Goal: Information Seeking & Learning: Learn about a topic

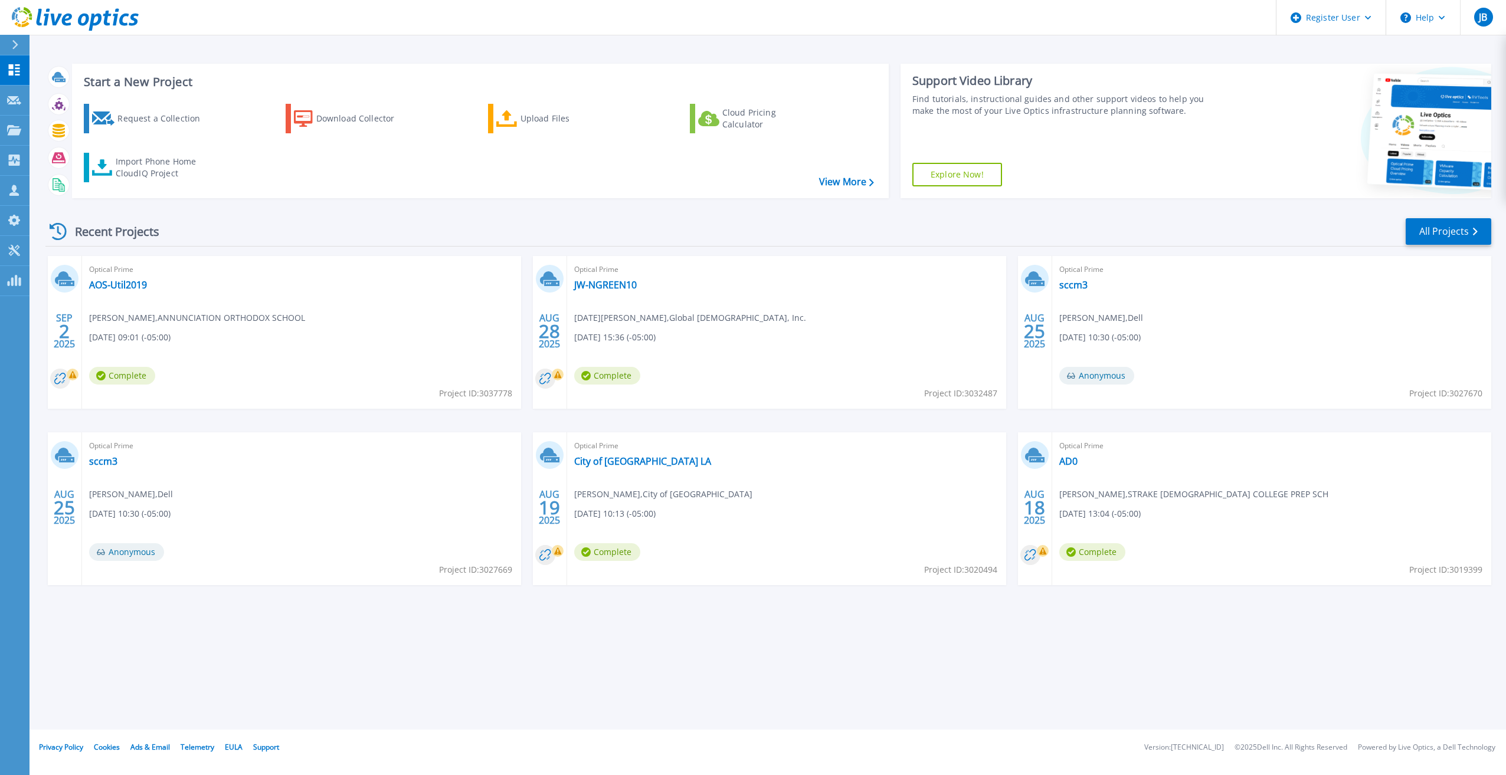
click at [417, 221] on div "Recent Projects All Projects" at bounding box center [768, 232] width 1446 height 30
click at [21, 131] on icon at bounding box center [14, 130] width 14 height 10
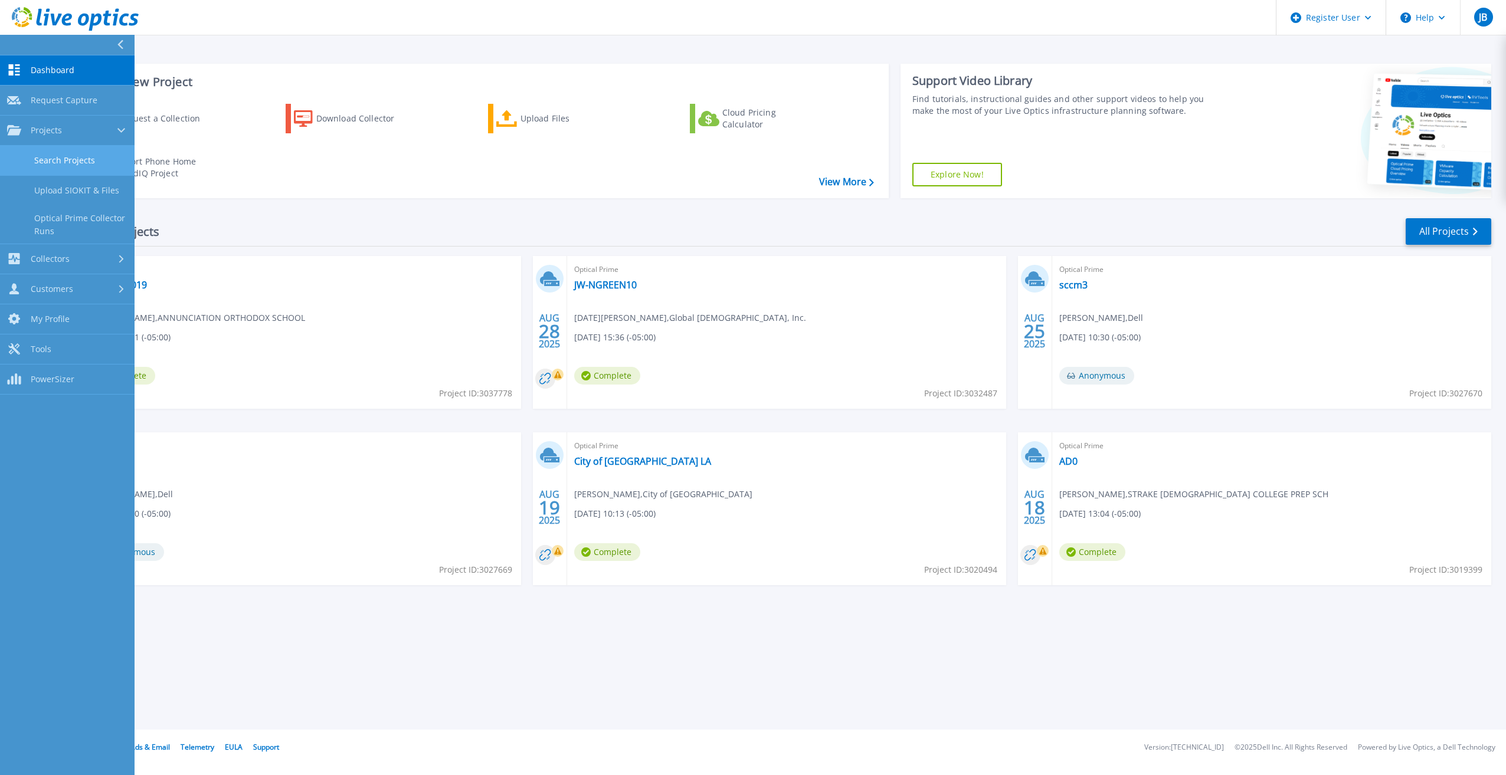
click at [40, 151] on link "Search Projects" at bounding box center [67, 161] width 135 height 30
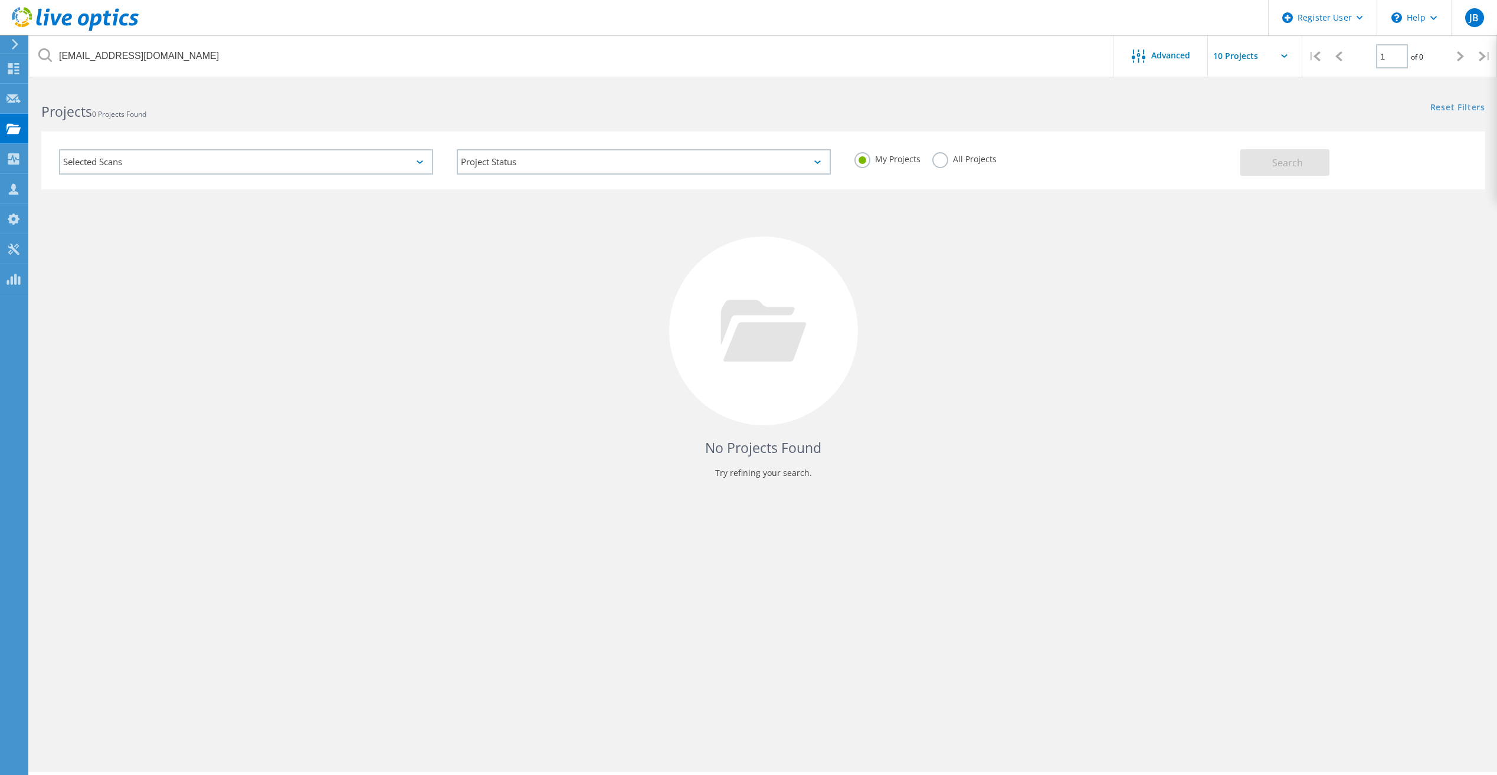
click at [937, 163] on label "All Projects" at bounding box center [964, 157] width 64 height 11
click at [0, 0] on input "All Projects" at bounding box center [0, 0] width 0 height 0
click at [1312, 172] on button "Search" at bounding box center [1284, 162] width 89 height 27
click at [1045, 380] on div "No Projects Found Try refining your search." at bounding box center [763, 341] width 1444 height 305
click at [711, 420] on div "No Projects Found Try refining your search." at bounding box center [763, 341] width 1444 height 305
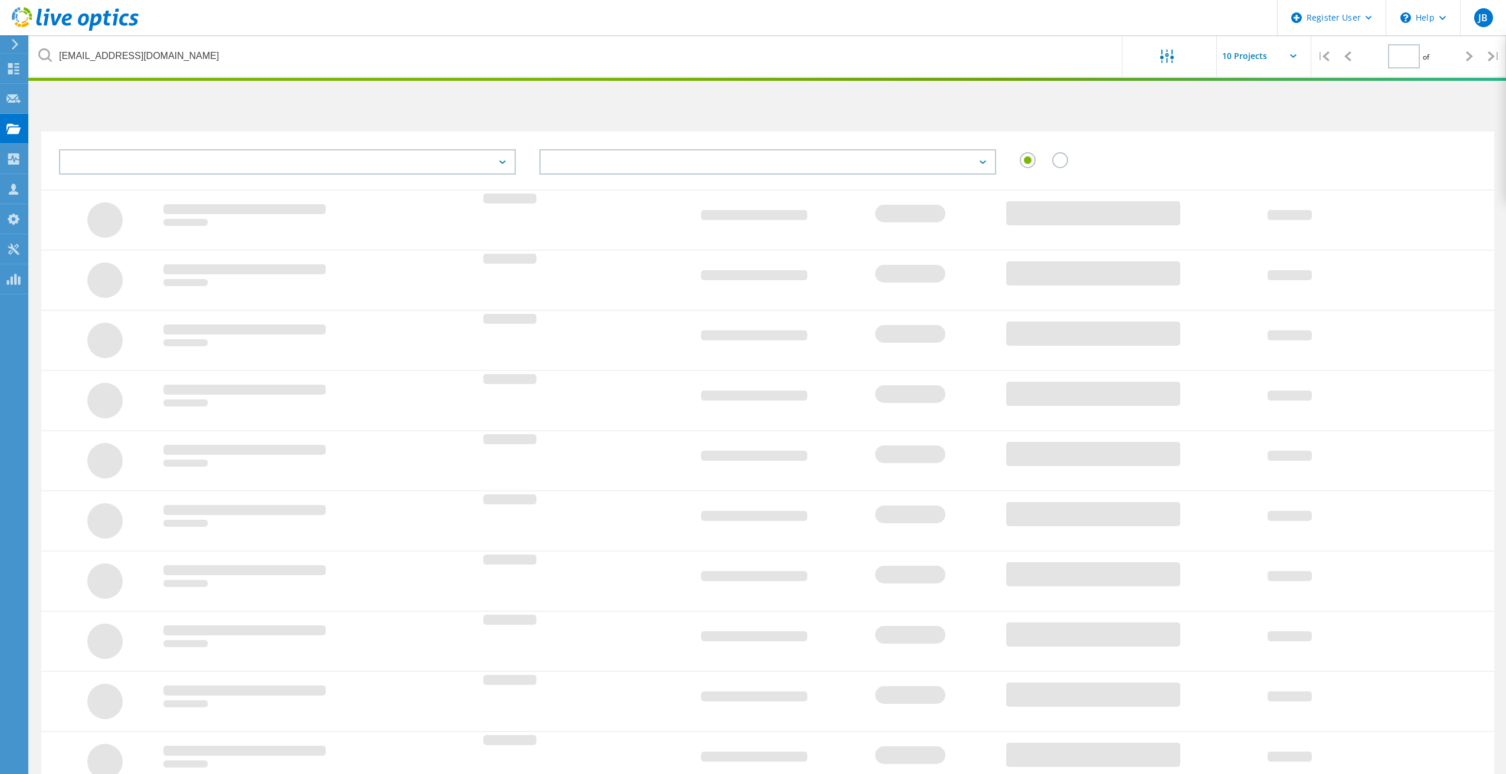
type input "1"
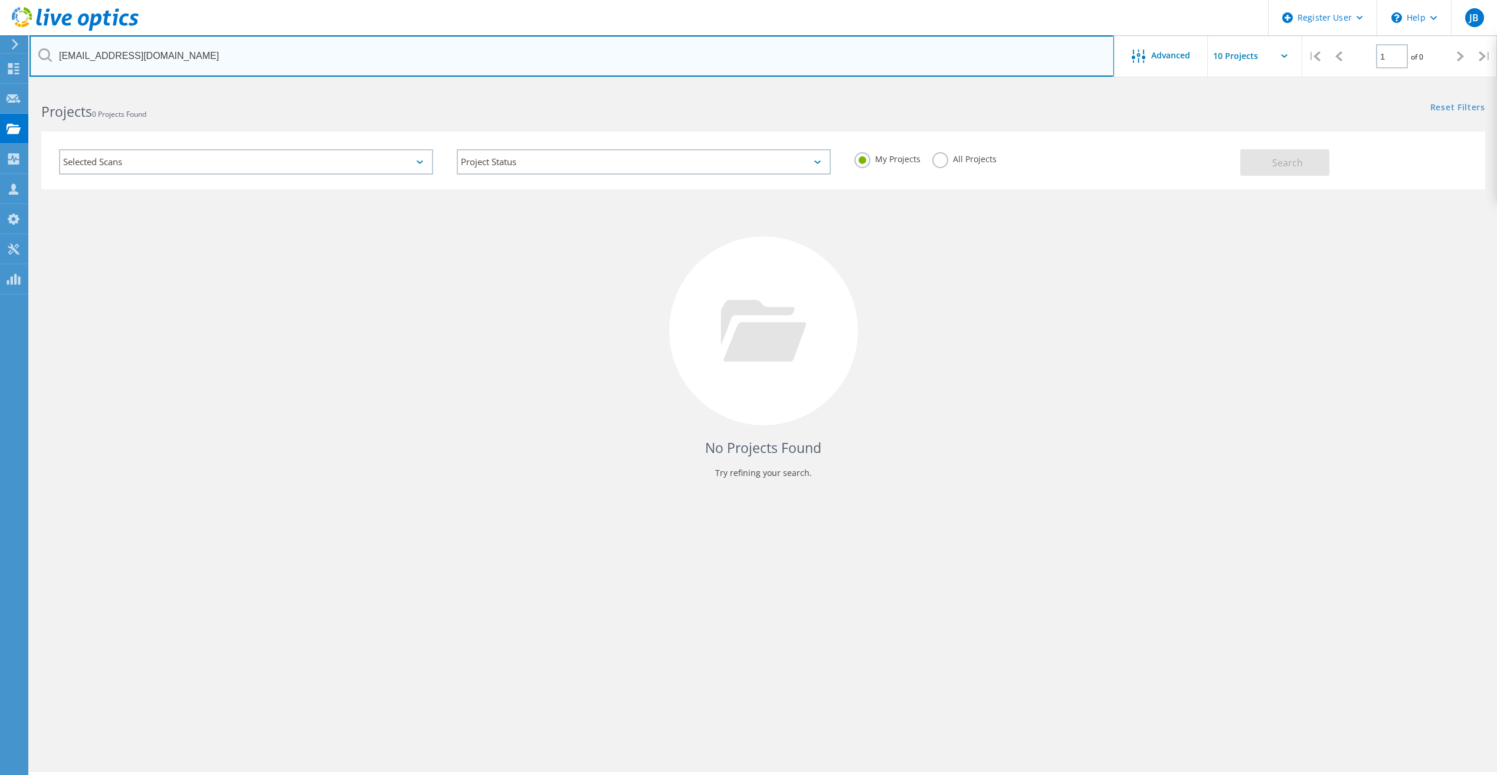
drag, startPoint x: 146, startPoint y: 55, endPoint x: 49, endPoint y: 49, distance: 97.6
click at [60, 50] on input "[EMAIL_ADDRESS][DOMAIN_NAME]" at bounding box center [572, 55] width 1085 height 41
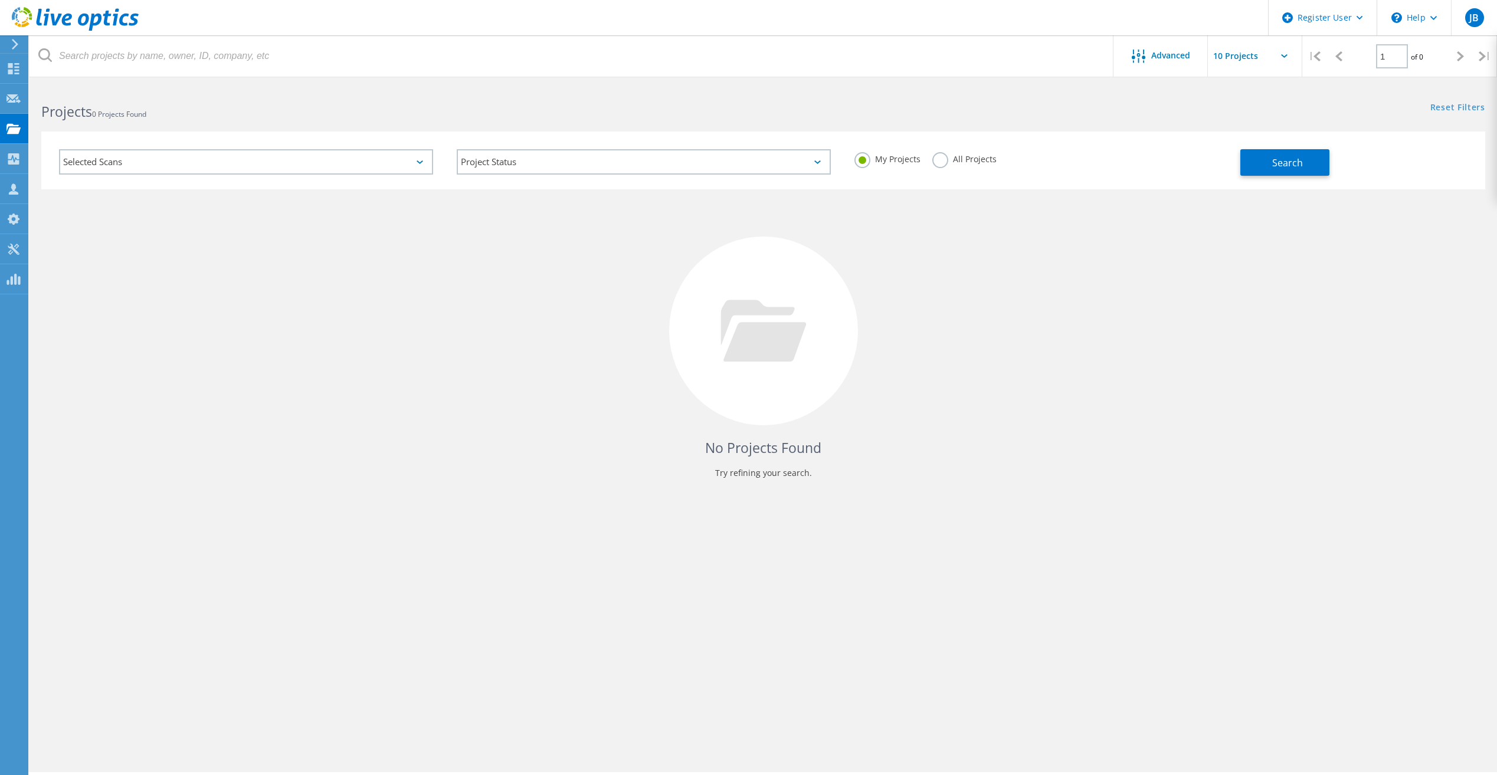
click at [947, 161] on label "All Projects" at bounding box center [964, 157] width 64 height 11
click at [0, 0] on input "All Projects" at bounding box center [0, 0] width 0 height 0
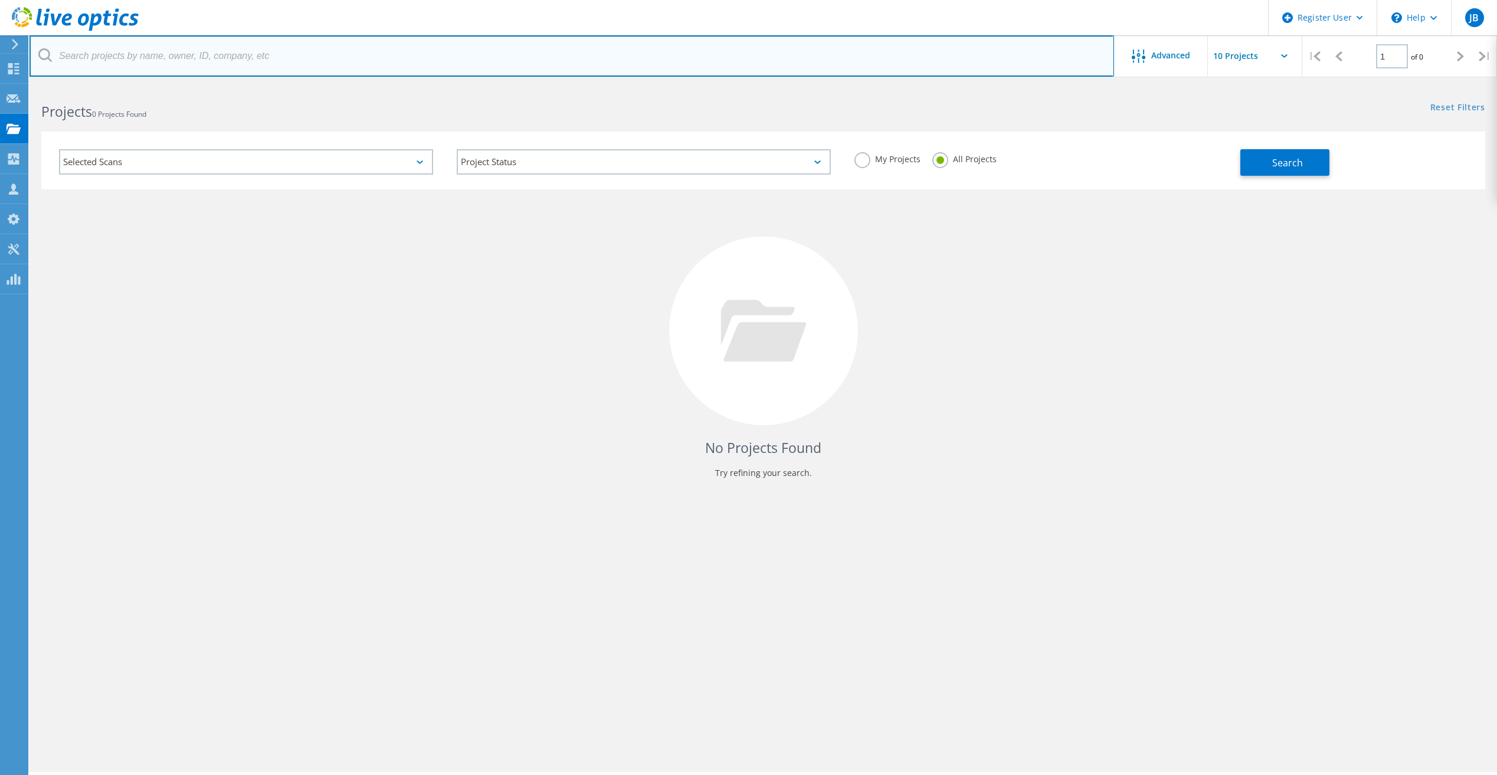
click at [338, 57] on input "text" at bounding box center [572, 55] width 1085 height 41
paste input "[PERSON_NAME][EMAIL_ADDRESS][DOMAIN_NAME]"
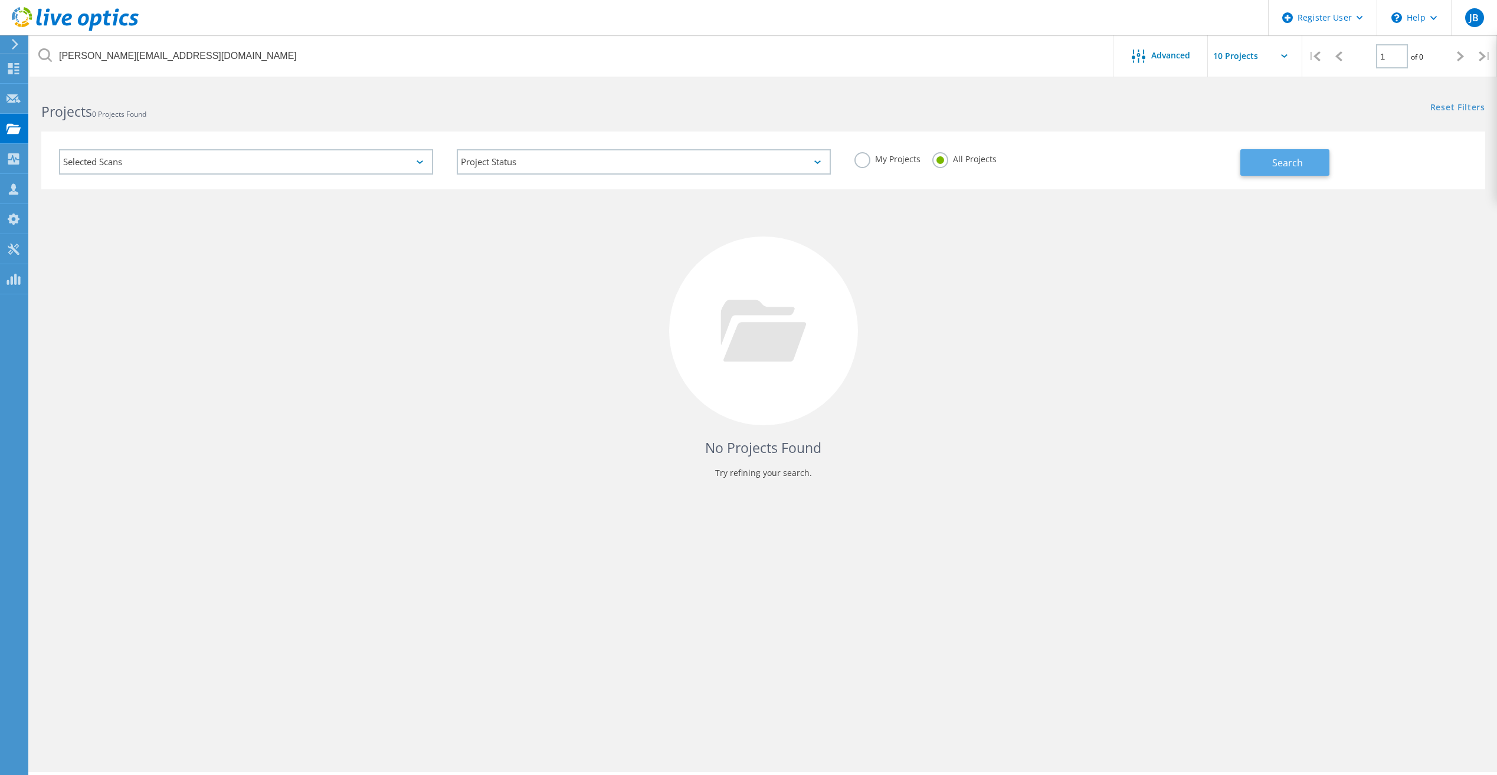
drag, startPoint x: 1233, startPoint y: 157, endPoint x: 1244, endPoint y: 159, distance: 10.8
click at [1235, 158] on div "My Projects All Projects" at bounding box center [1042, 160] width 398 height 44
click at [1251, 158] on button "Search" at bounding box center [1284, 162] width 89 height 27
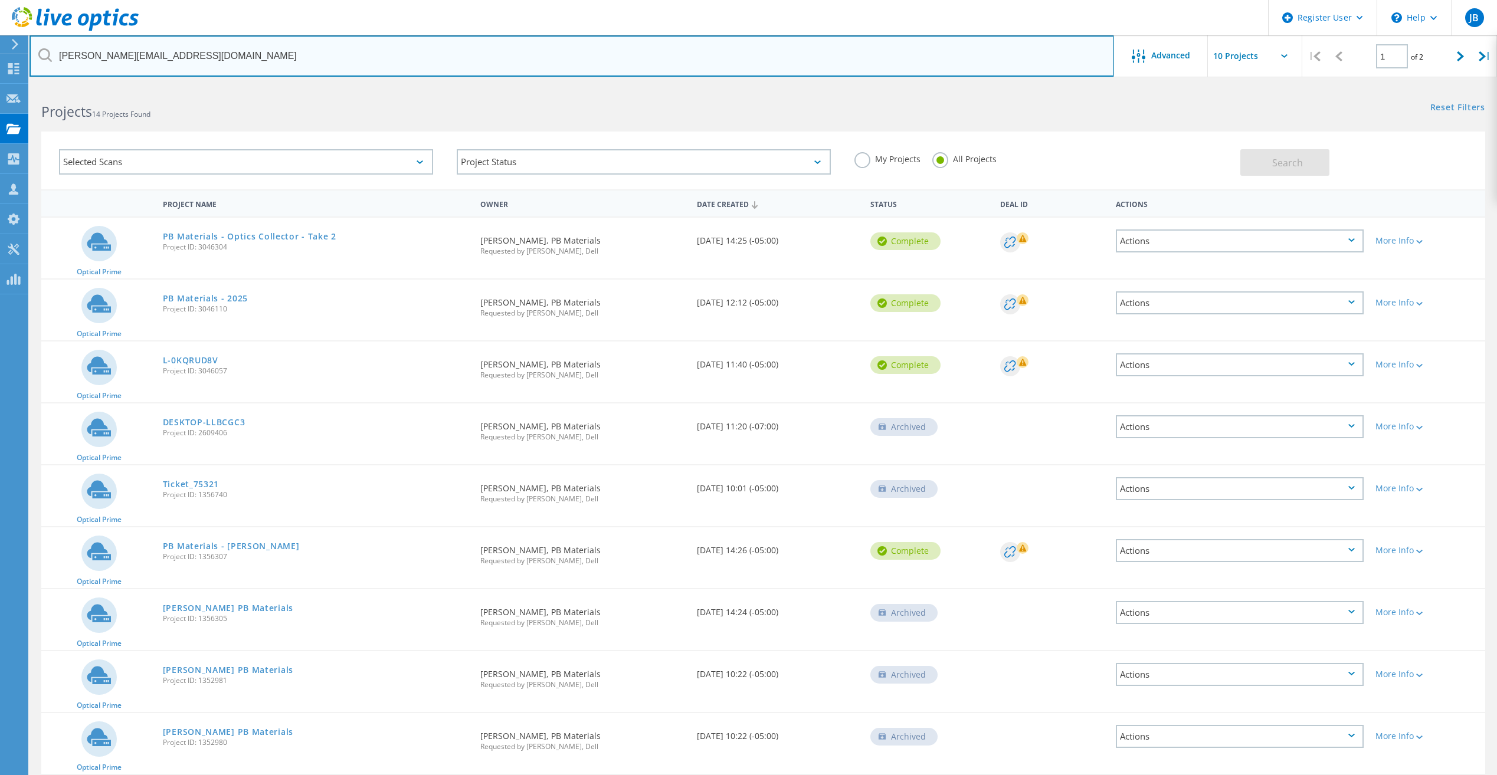
drag, startPoint x: 168, startPoint y: 51, endPoint x: 62, endPoint y: 46, distance: 105.7
click at [62, 46] on input "resek@pb-materials.com" at bounding box center [572, 55] width 1085 height 41
type input "r"
click at [197, 55] on input "text" at bounding box center [572, 55] width 1085 height 41
paste input "[EMAIL_ADDRESS][DOMAIN_NAME]"
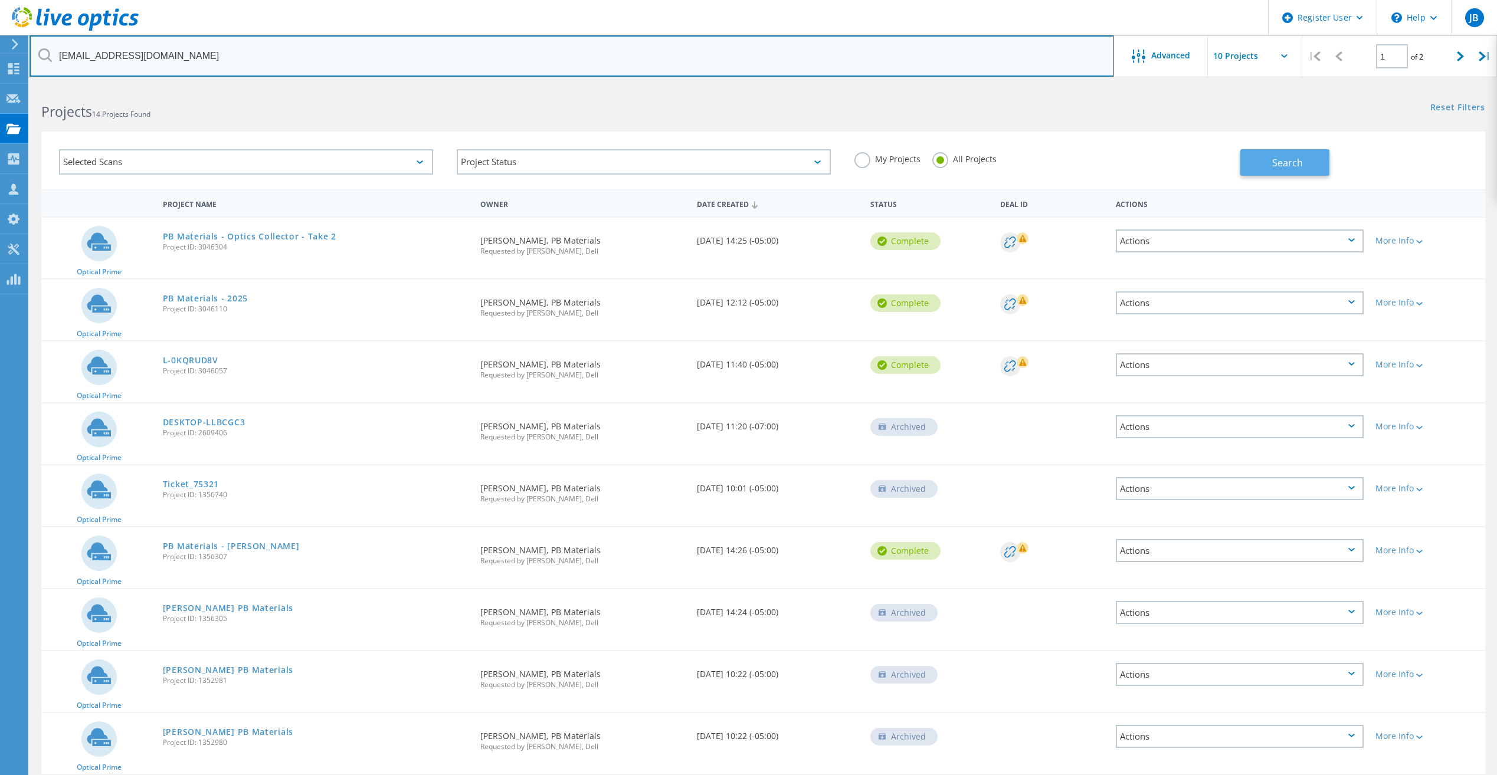
type input "[EMAIL_ADDRESS][DOMAIN_NAME]"
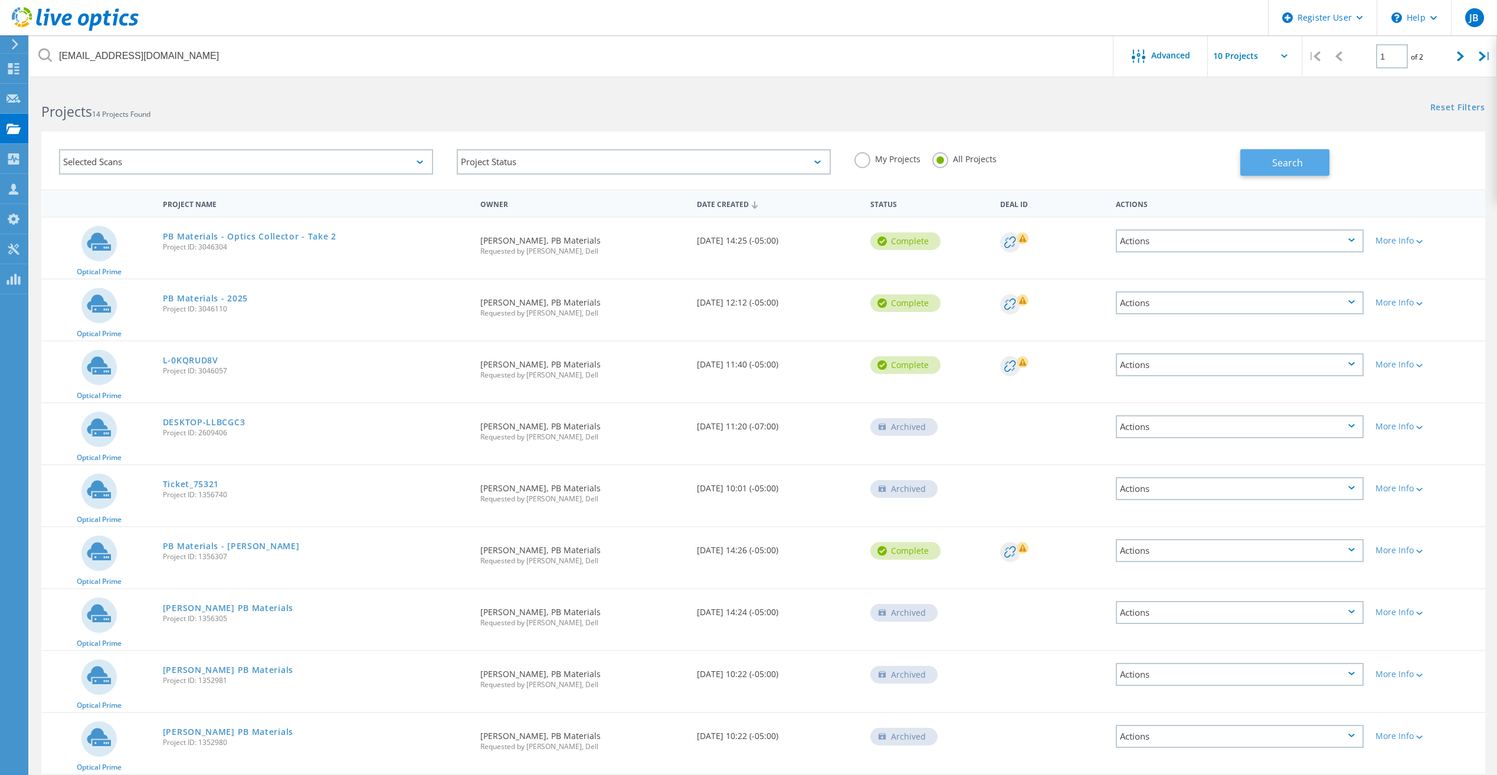
click at [1271, 156] on button "Search" at bounding box center [1284, 162] width 89 height 27
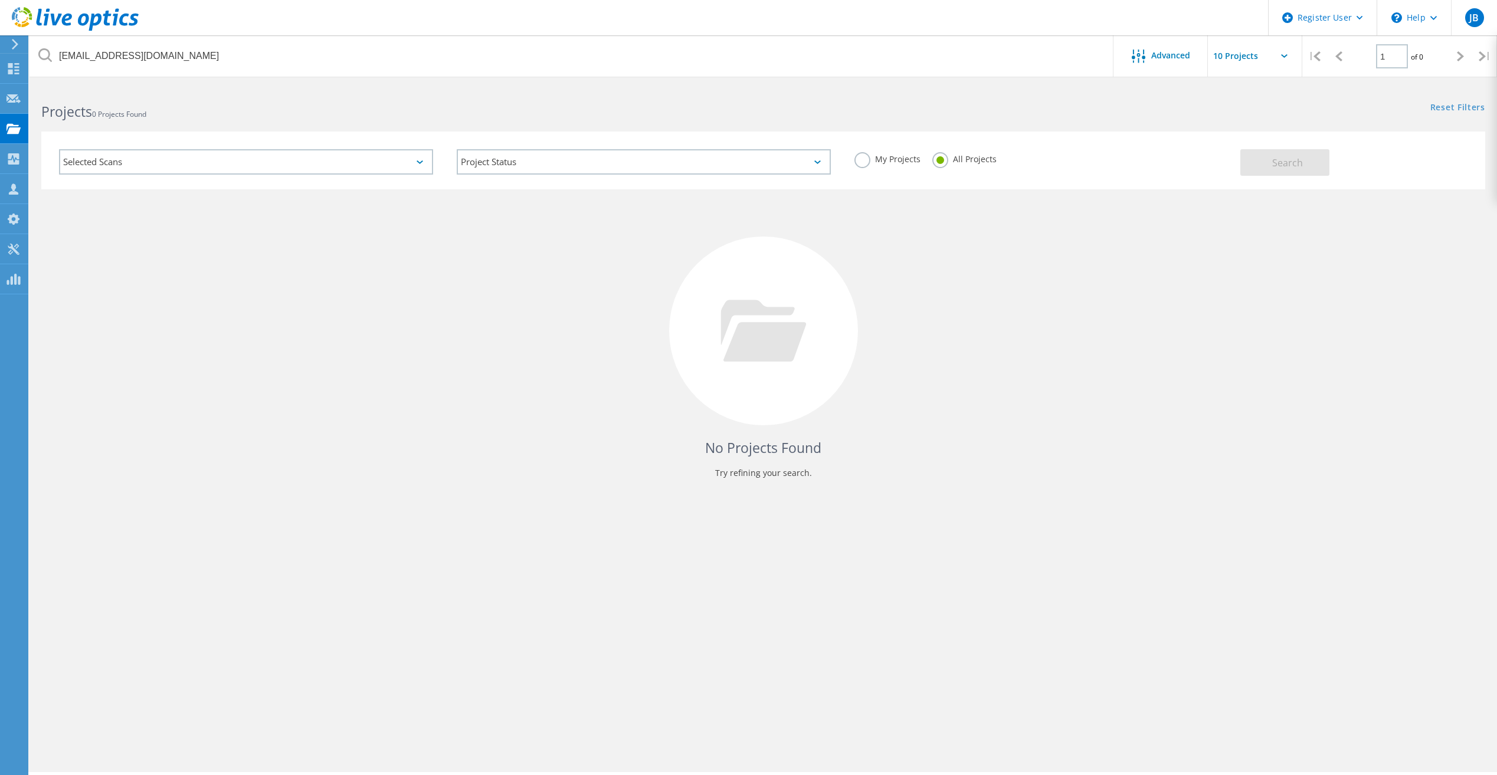
click at [18, 12] on icon at bounding box center [75, 19] width 127 height 24
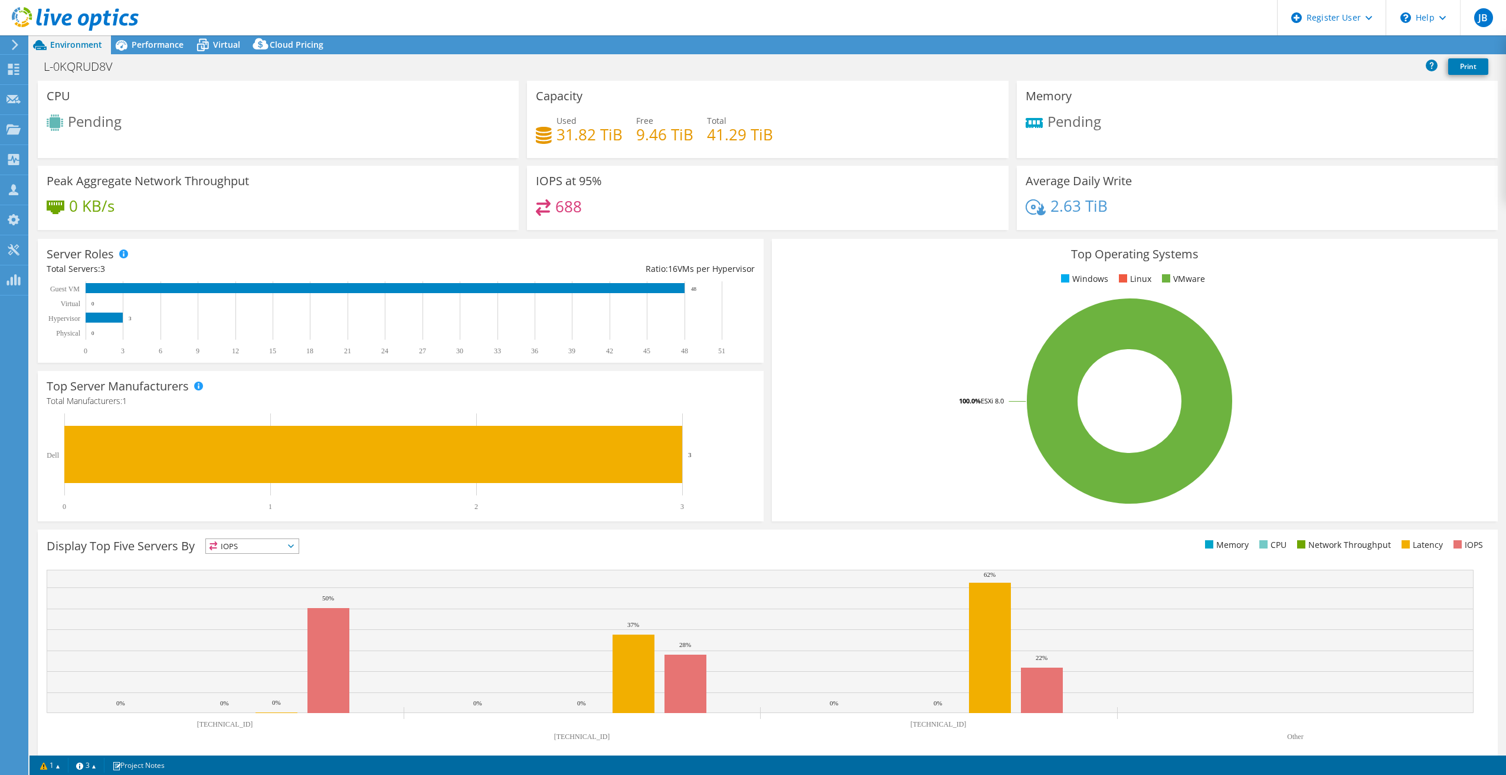
select select "USD"
click at [158, 55] on div "L-0KQRUD8V Print" at bounding box center [768, 67] width 1477 height 27
click at [164, 44] on span "Performance" at bounding box center [158, 44] width 52 height 11
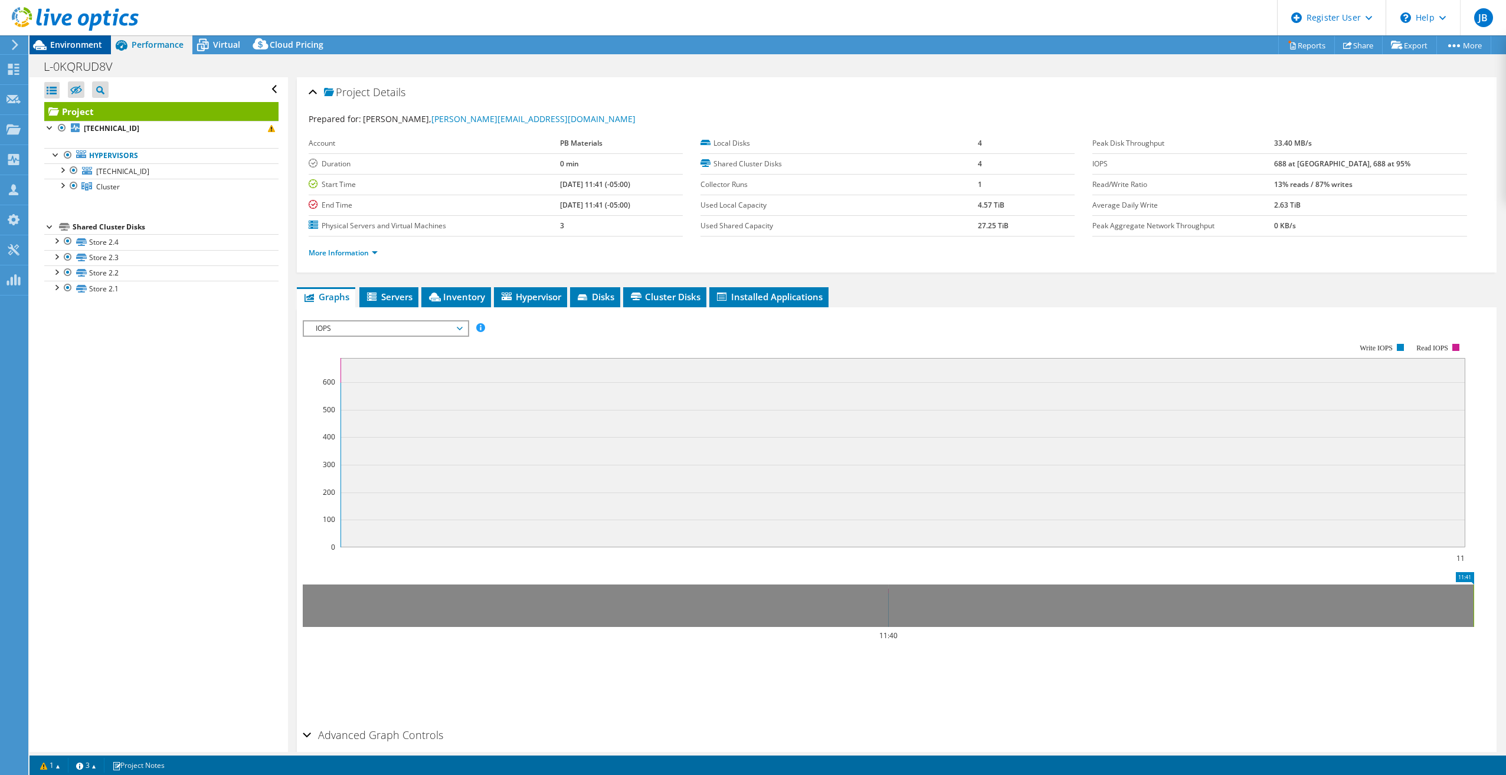
click at [71, 43] on span "Environment" at bounding box center [76, 44] width 52 height 11
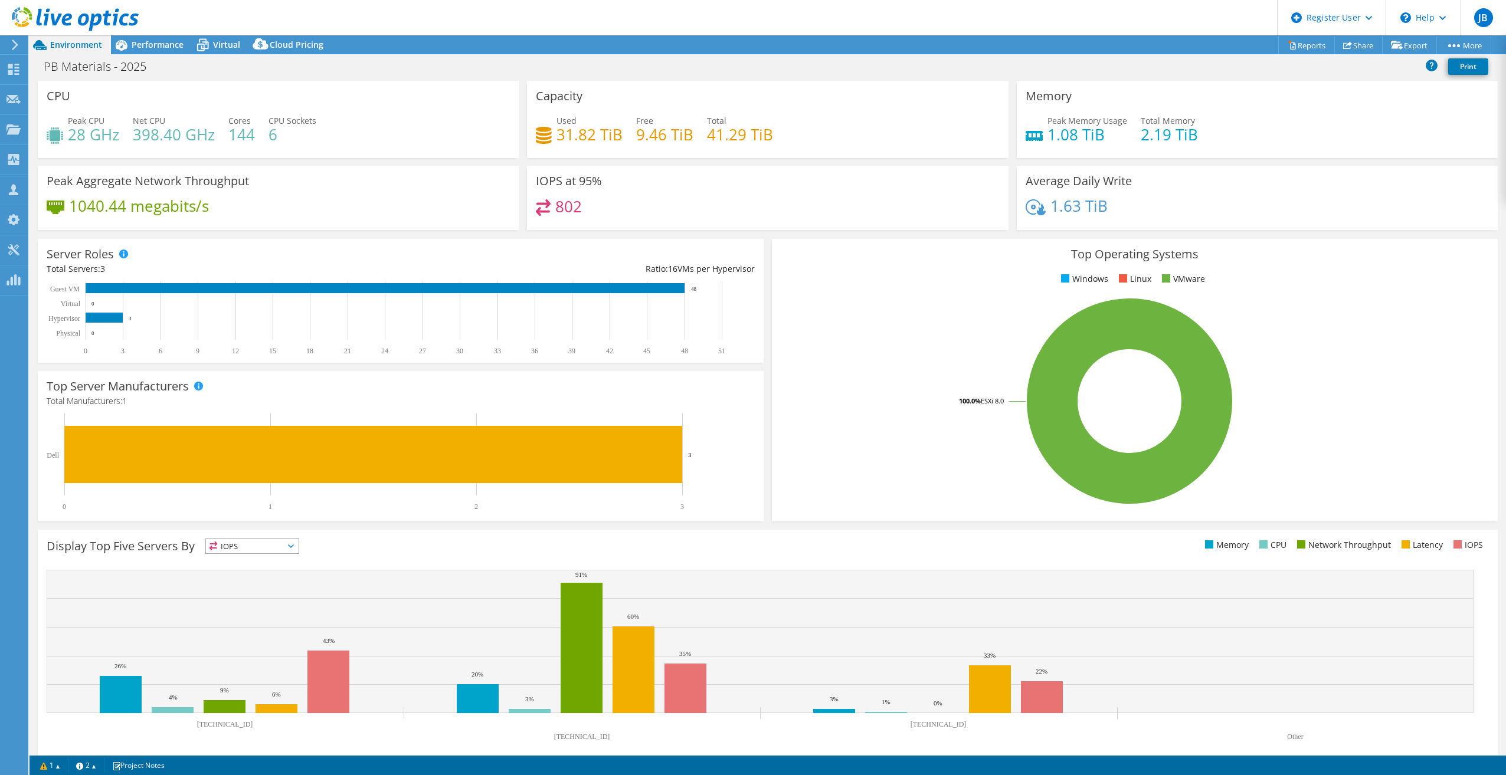
select select "USD"
click at [167, 49] on span "Performance" at bounding box center [158, 44] width 52 height 11
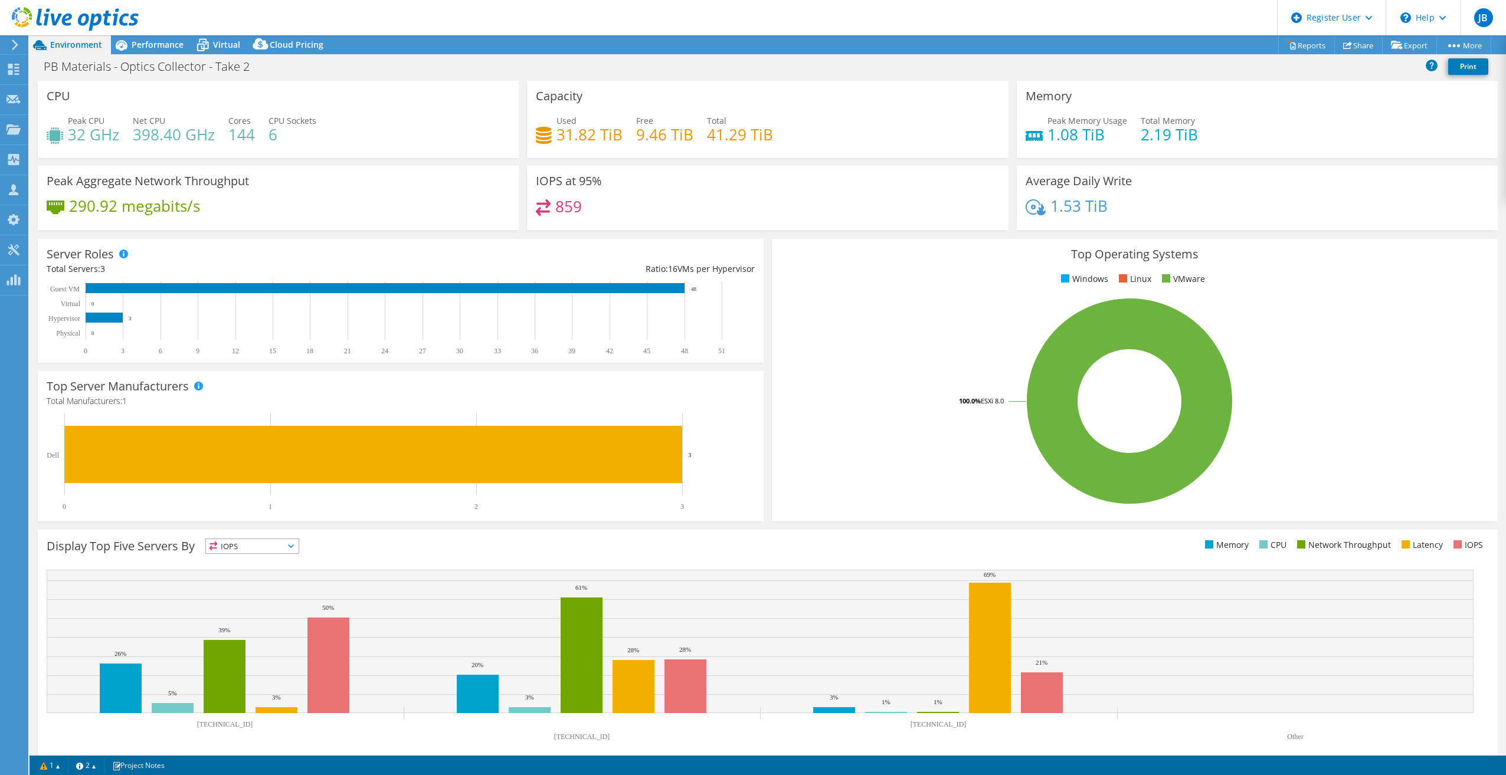
select select "USD"
click at [156, 47] on span "Performance" at bounding box center [158, 44] width 52 height 11
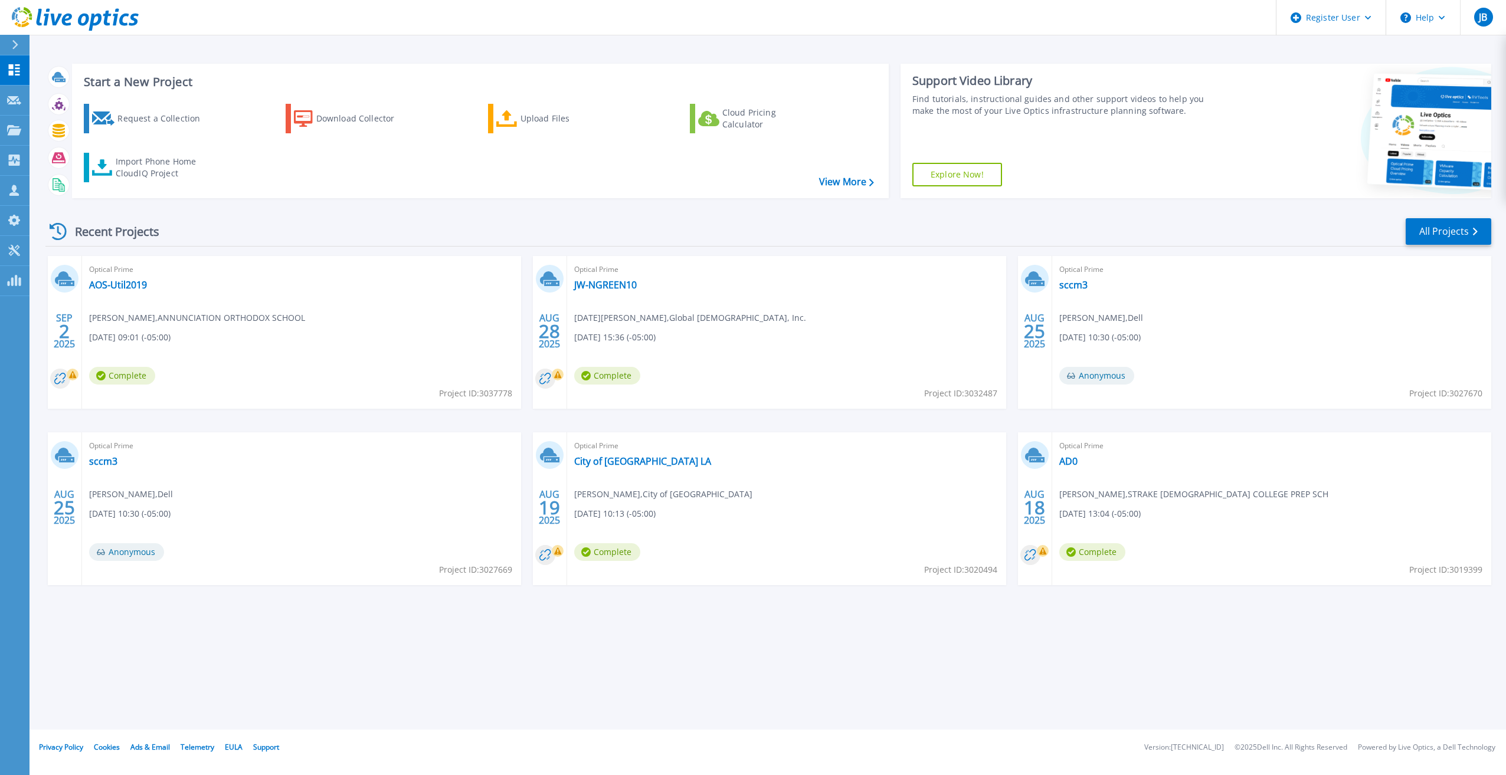
click at [277, 639] on div "Start a New Project Request a Collection Download Collector Upload Files Cloud …" at bounding box center [768, 365] width 1477 height 730
click at [515, 607] on div "SEP 2 2025 Optical Prime AOS-Util2019 Calvin Reedy , ANNUNCIATION ORTHODOX SCHO…" at bounding box center [763, 432] width 1455 height 353
click at [305, 646] on div "Start a New Project Request a Collection Download Collector Upload Files Cloud …" at bounding box center [768, 365] width 1477 height 730
click at [525, 639] on div "Start a New Project Request a Collection Download Collector Upload Files Cloud …" at bounding box center [768, 365] width 1477 height 730
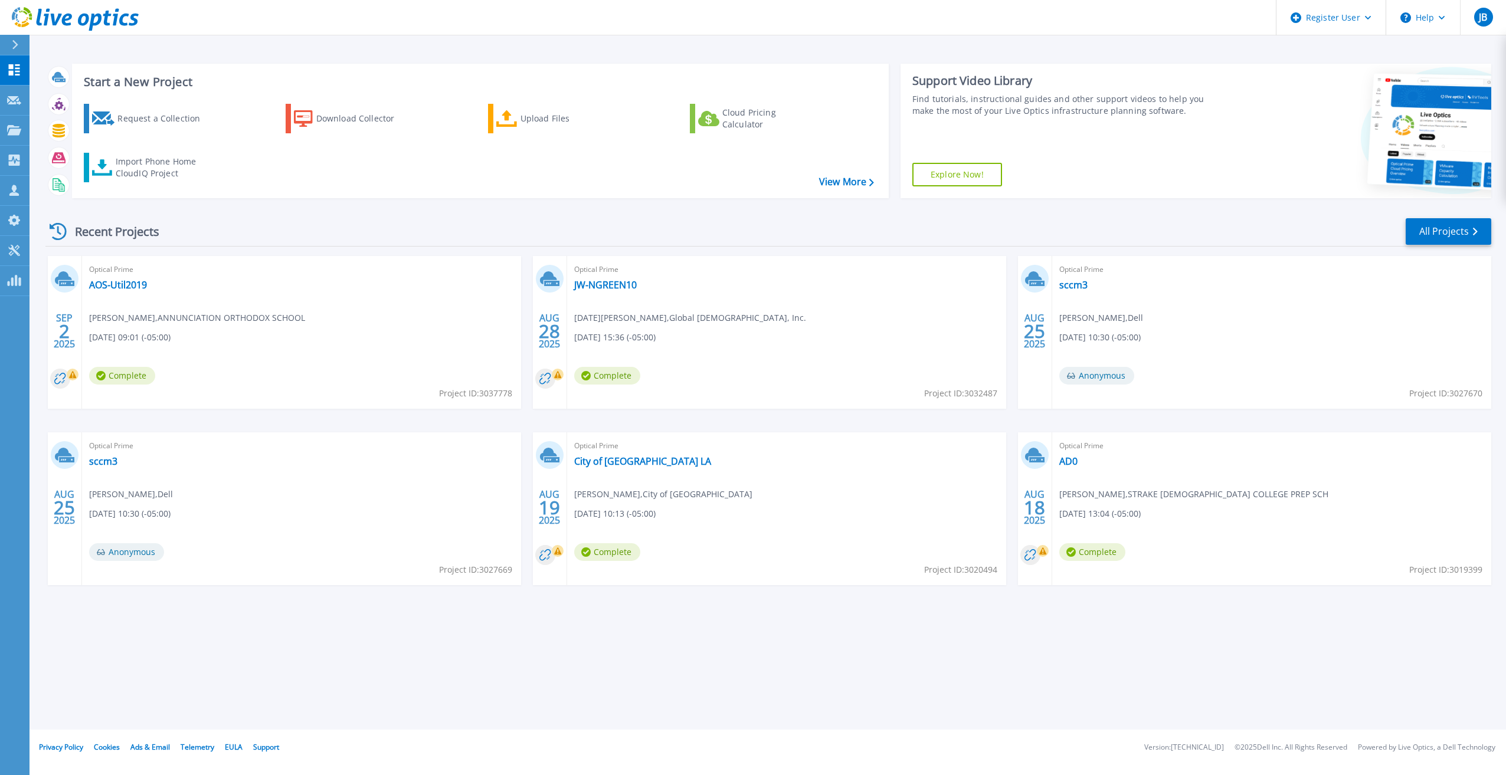
click at [617, 630] on div "Start a New Project Request a Collection Download Collector Upload Files Cloud …" at bounding box center [768, 365] width 1477 height 730
drag, startPoint x: 27, startPoint y: 136, endPoint x: 35, endPoint y: 147, distance: 13.1
click at [28, 136] on link "Projects Projects" at bounding box center [15, 131] width 30 height 30
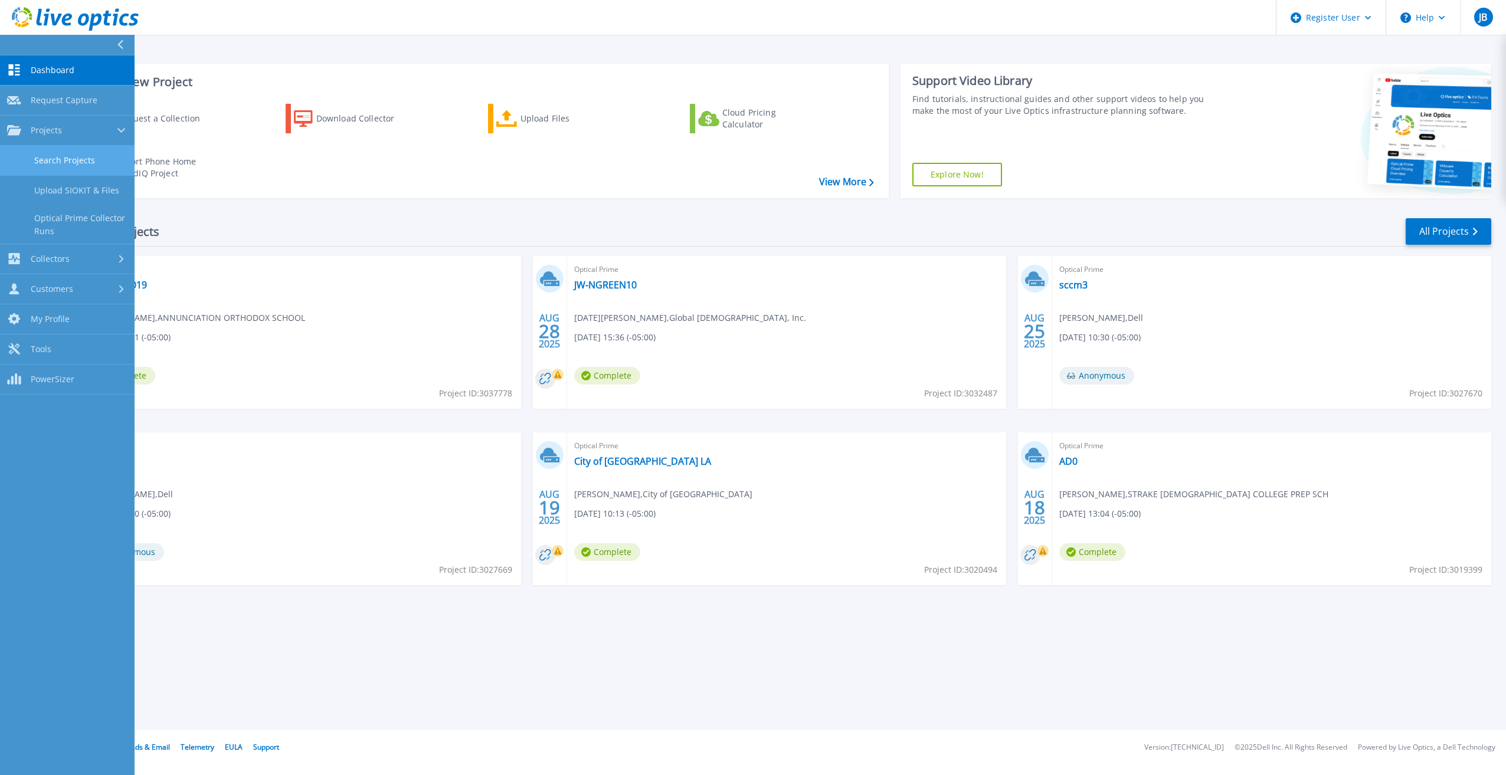
click at [39, 164] on link "Search Projects" at bounding box center [67, 161] width 135 height 30
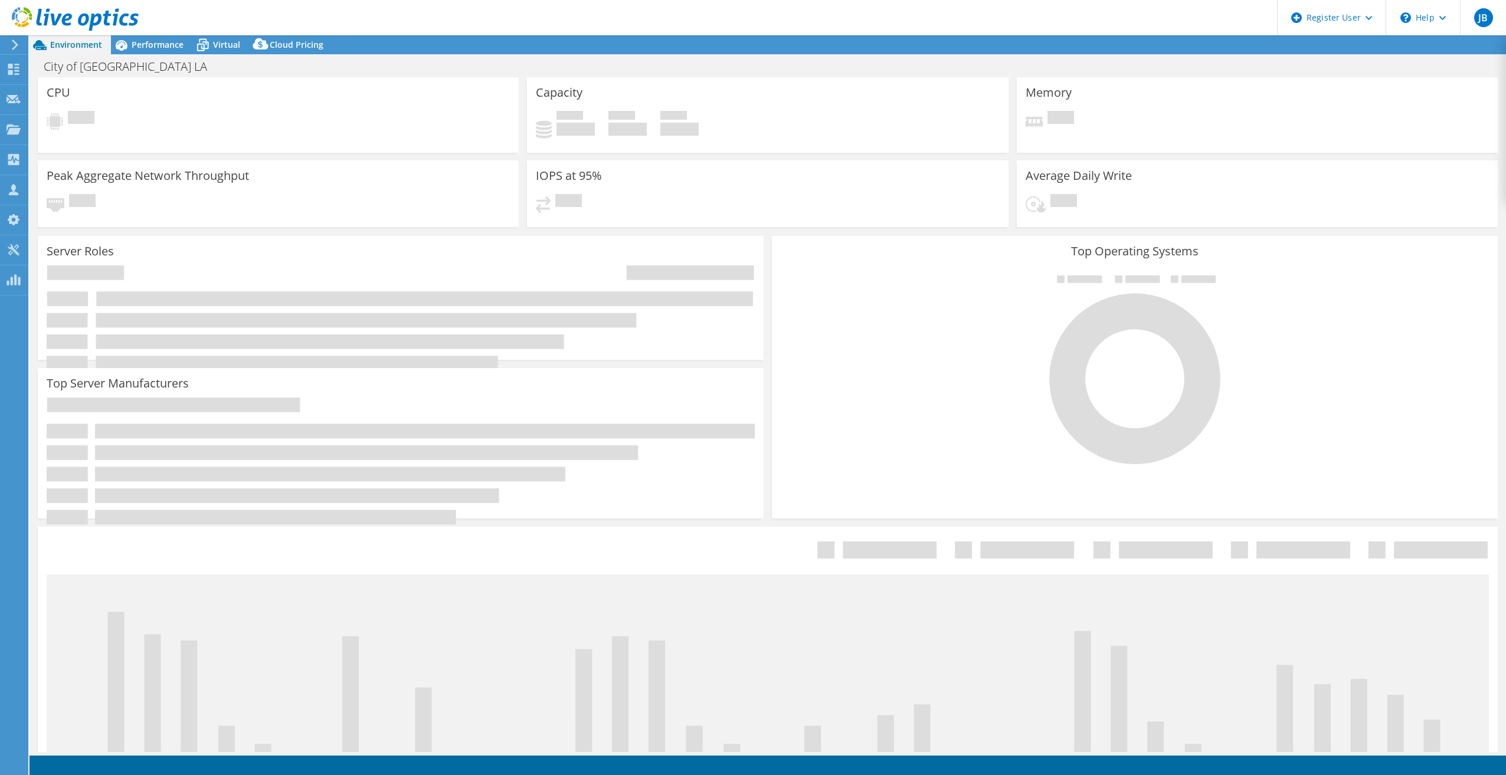
select select "USD"
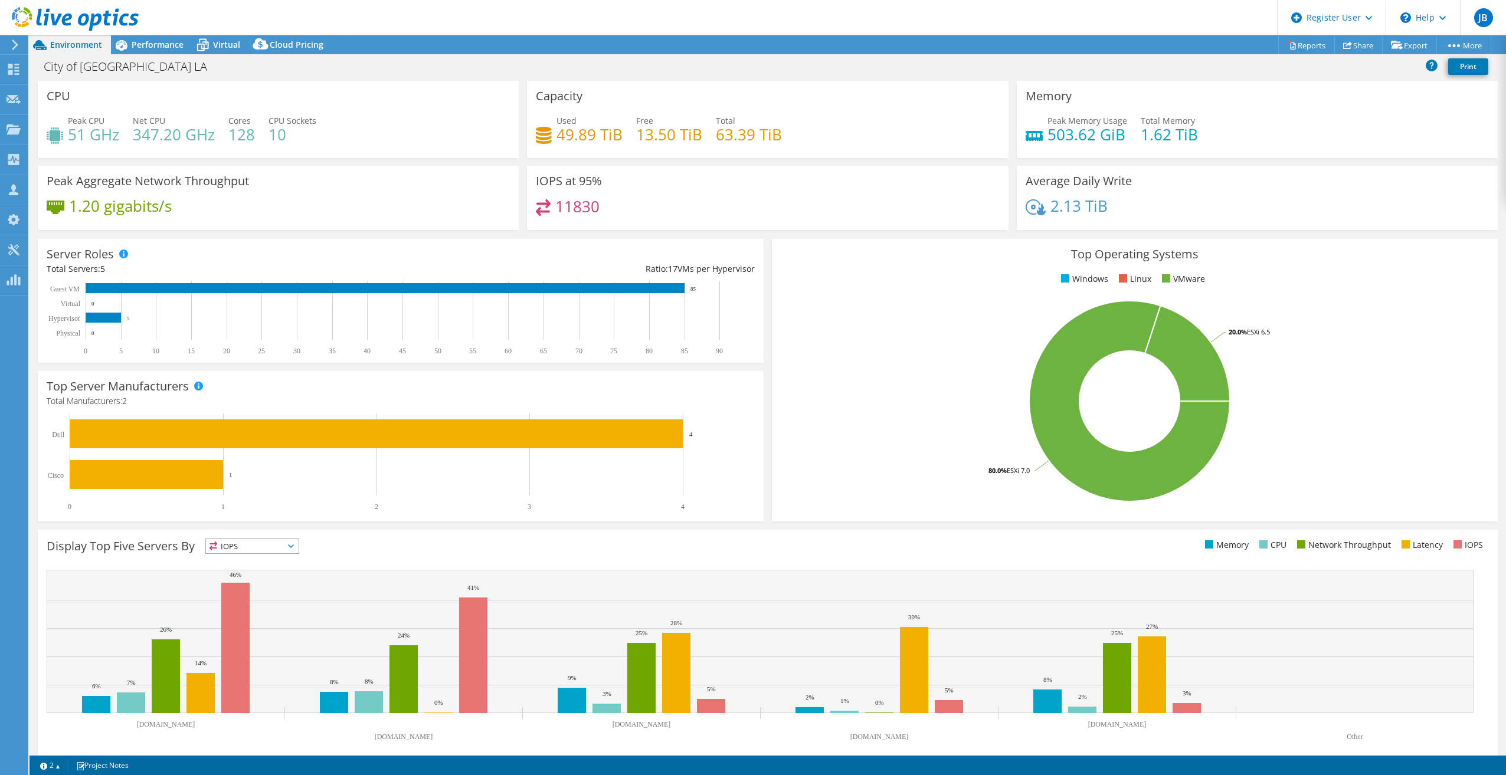
click at [768, 286] on div "Top Operating Systems Windows Linux VMware 80.0% ESXi 7.0 20.0% ESXi 6.5" at bounding box center [1135, 380] width 734 height 291
click at [1345, 41] on icon at bounding box center [1347, 45] width 9 height 9
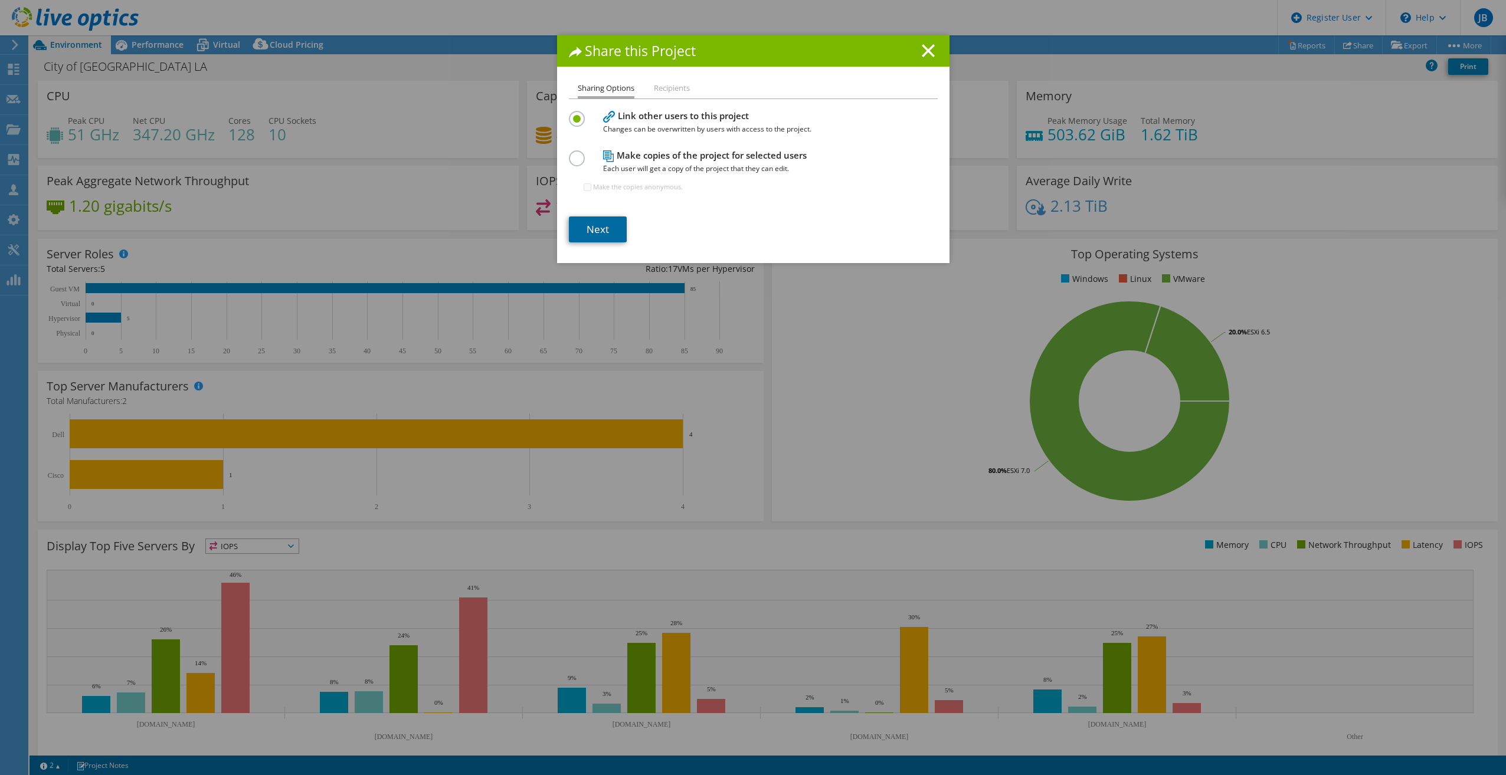
click at [587, 228] on link "Next" at bounding box center [598, 230] width 58 height 26
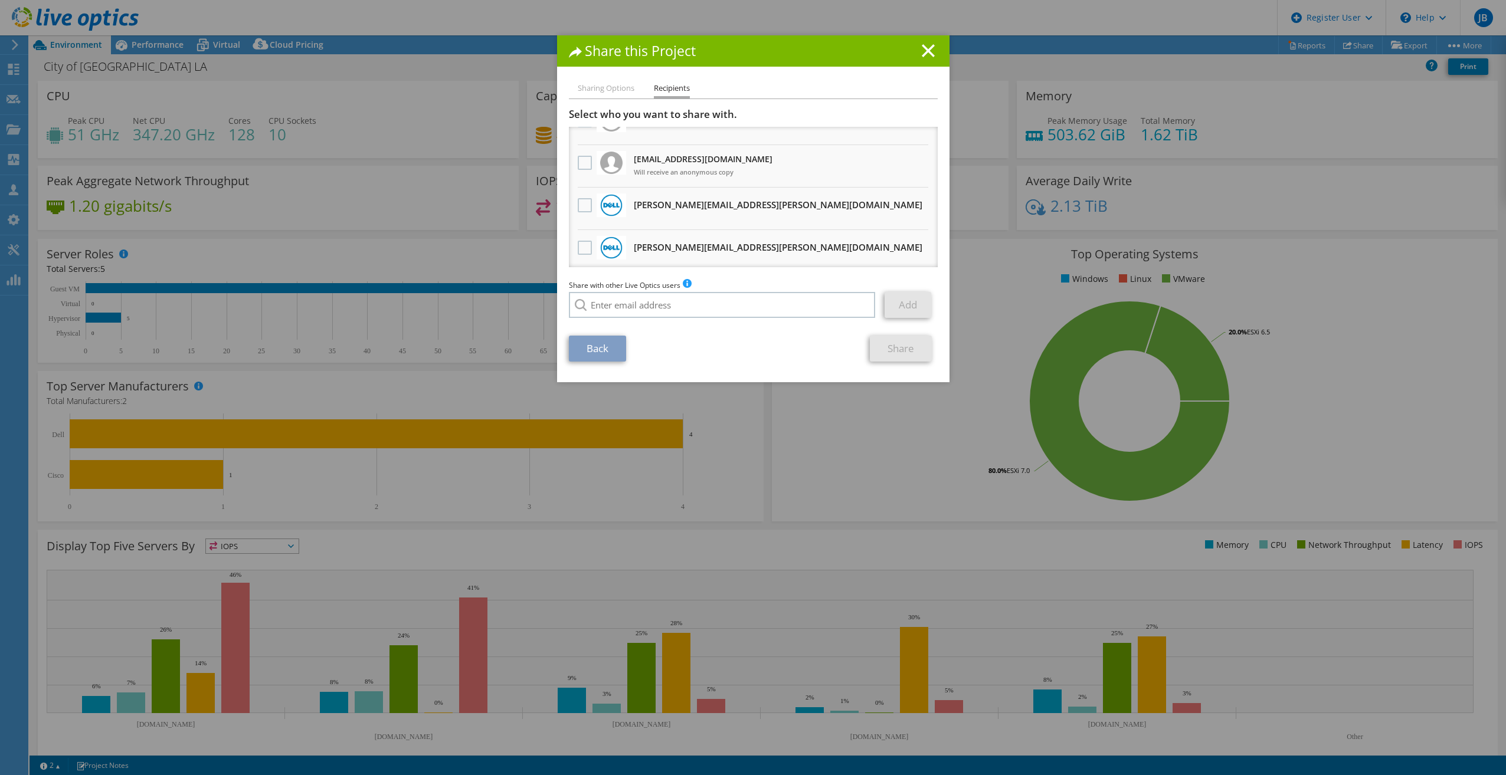
scroll to position [40, 0]
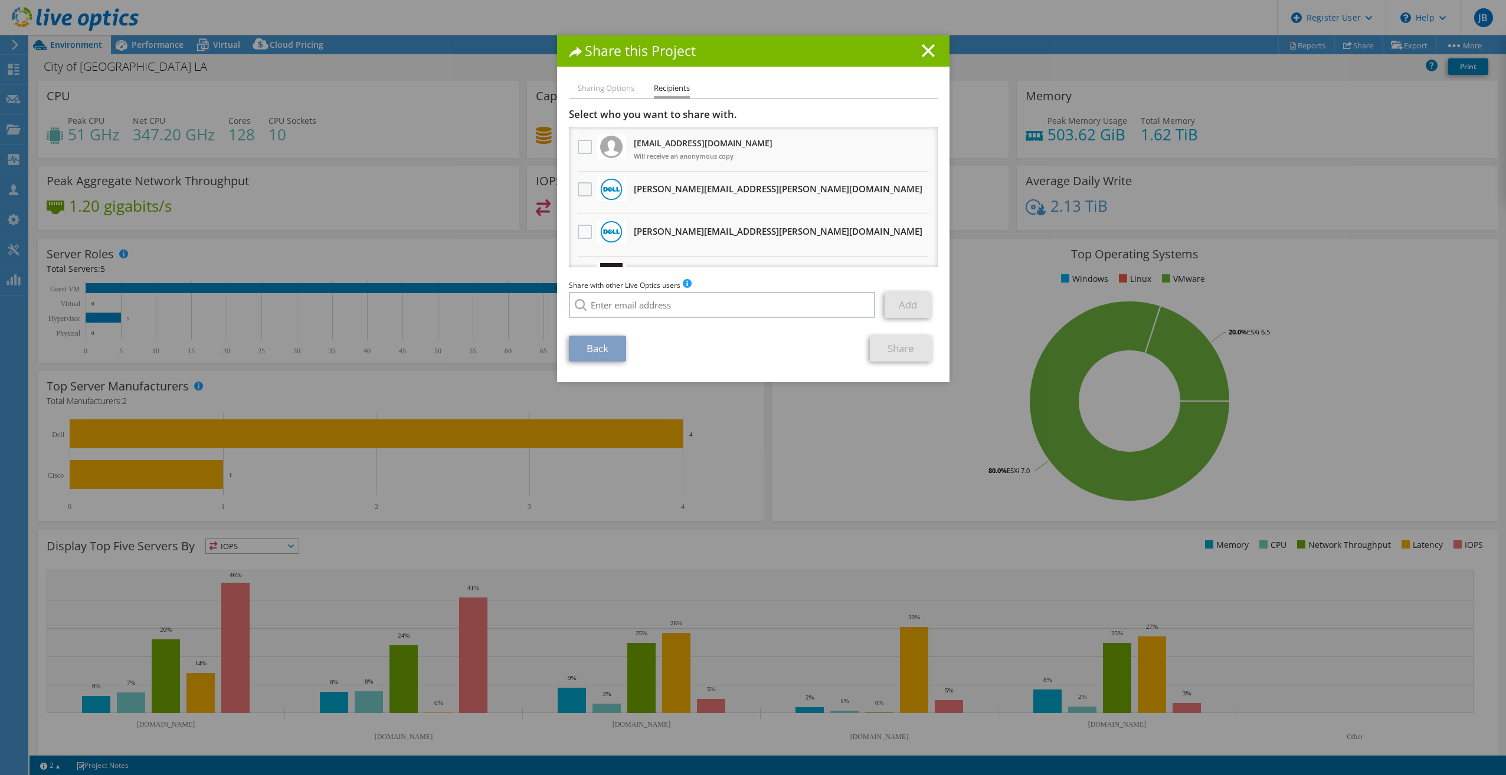
click at [580, 187] on label at bounding box center [586, 189] width 17 height 14
click at [0, 0] on input "checkbox" at bounding box center [0, 0] width 0 height 0
drag, startPoint x: 581, startPoint y: 231, endPoint x: 739, endPoint y: 323, distance: 183.3
click at [581, 231] on label at bounding box center [586, 232] width 17 height 14
click at [0, 0] on input "checkbox" at bounding box center [0, 0] width 0 height 0
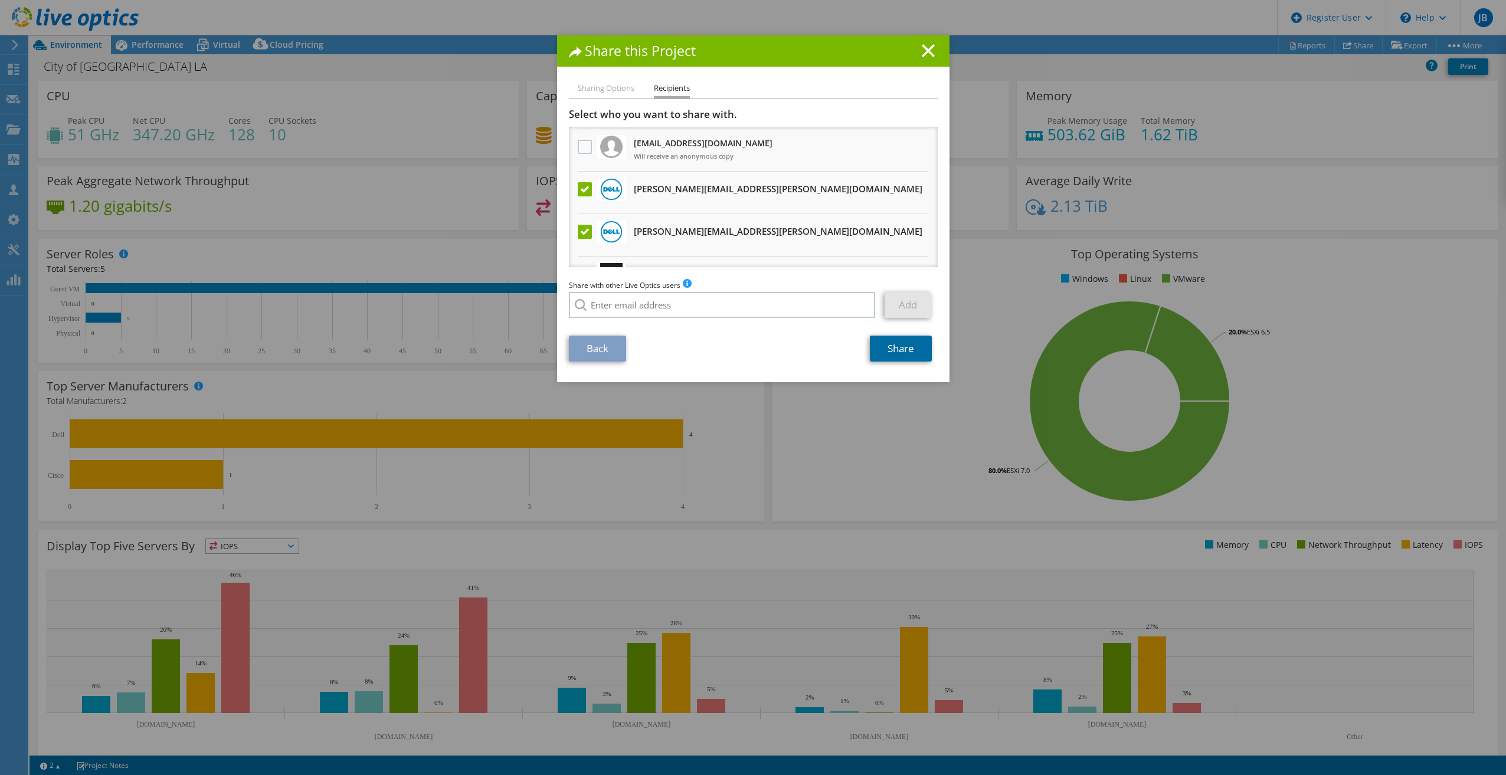
click at [893, 347] on link "Share" at bounding box center [901, 349] width 62 height 26
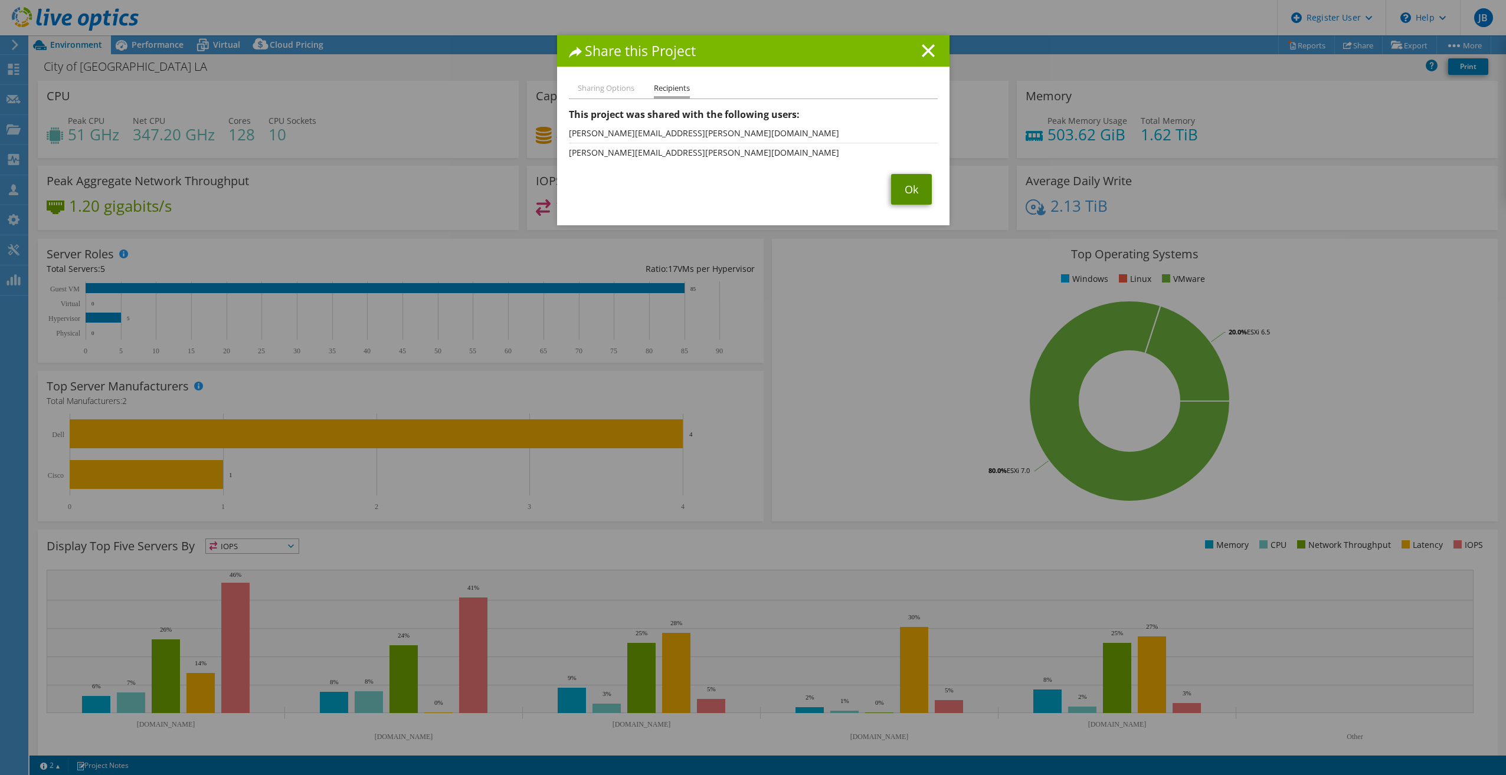
click at [905, 187] on link "Ok" at bounding box center [911, 189] width 41 height 31
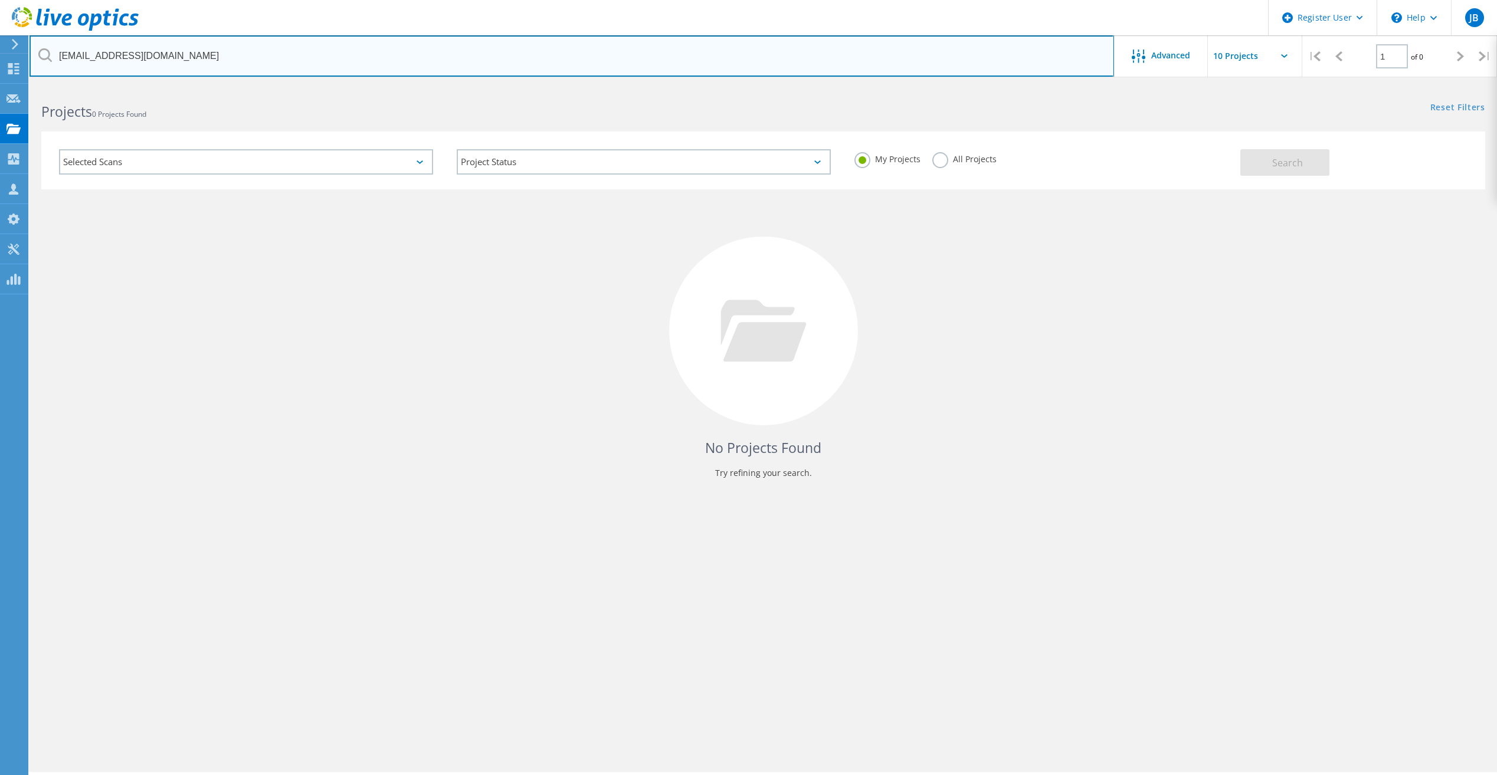
drag, startPoint x: 214, startPoint y: 54, endPoint x: 54, endPoint y: 46, distance: 160.1
click at [54, 46] on input "[EMAIL_ADDRESS][DOMAIN_NAME]" at bounding box center [572, 55] width 1085 height 41
paste input "[PERSON_NAME][EMAIL_ADDRESS][PERSON_NAME][DOMAIN_NAME]"
type input "[PERSON_NAME][EMAIL_ADDRESS][PERSON_NAME][DOMAIN_NAME]"
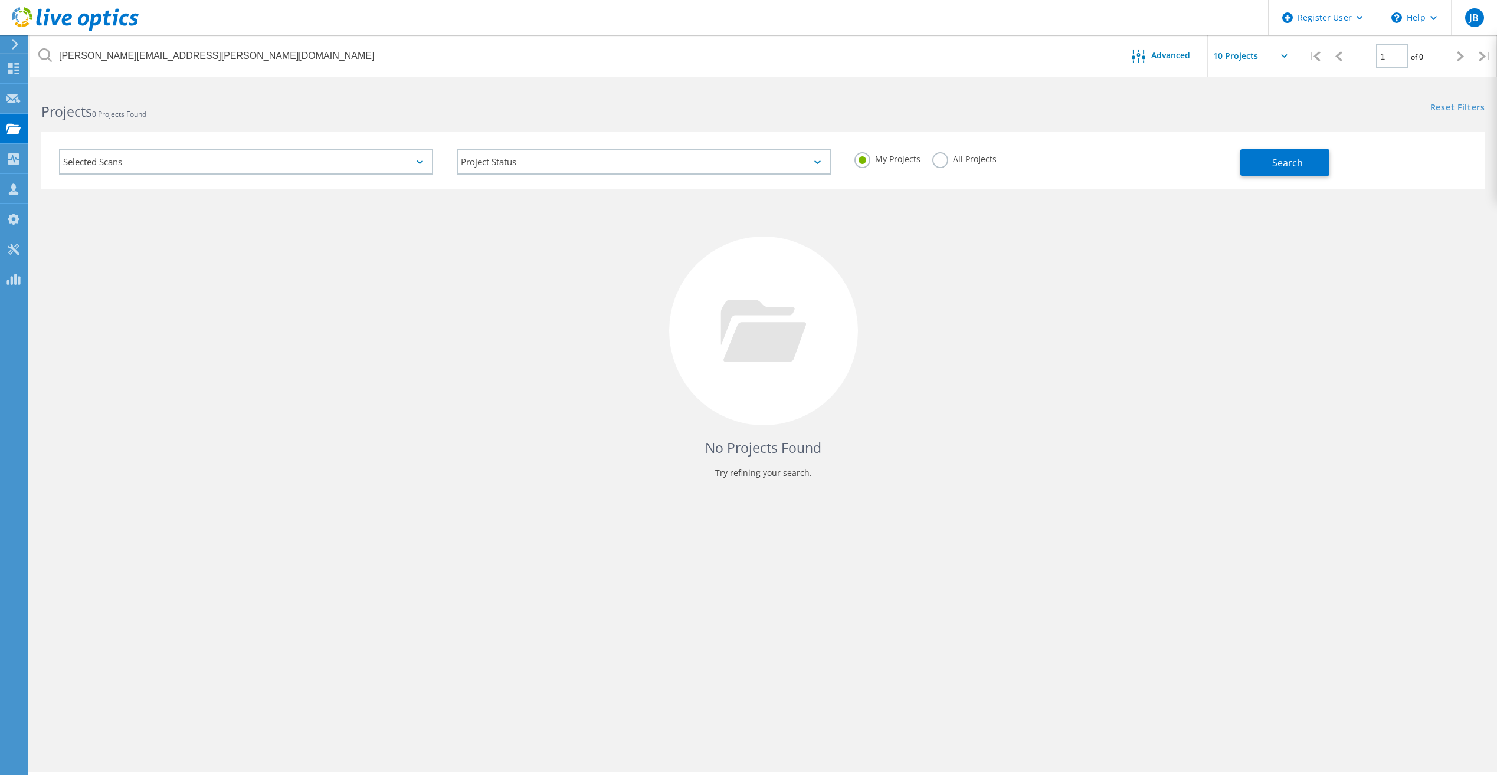
click at [938, 158] on label "All Projects" at bounding box center [964, 157] width 64 height 11
click at [0, 0] on input "All Projects" at bounding box center [0, 0] width 0 height 0
click at [1295, 169] on span "Search" at bounding box center [1287, 162] width 31 height 13
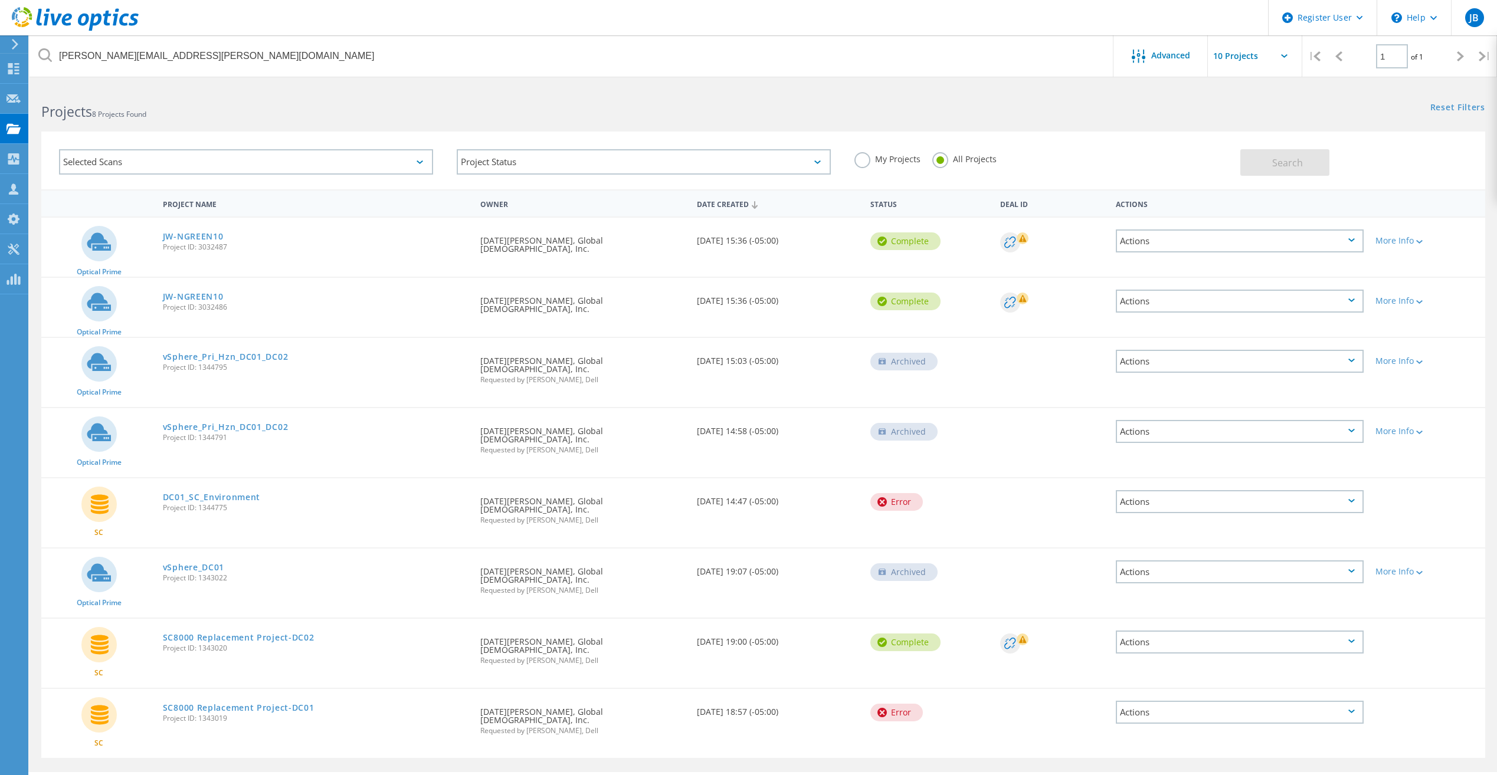
click at [587, 94] on div "Projects 8 Projects Found" at bounding box center [397, 101] width 734 height 31
click at [201, 233] on link "JW-NGREEN10" at bounding box center [193, 237] width 61 height 8
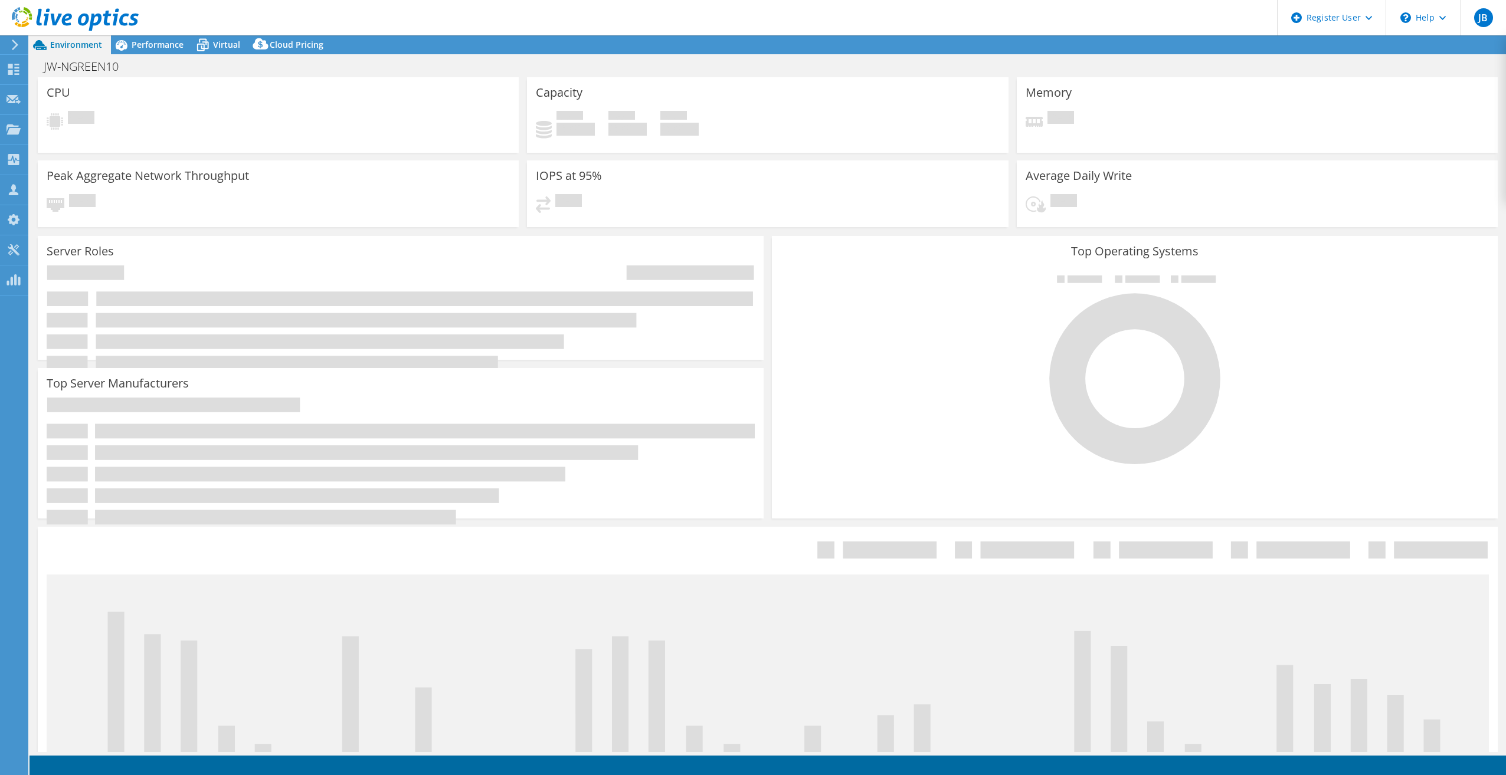
select select "USD"
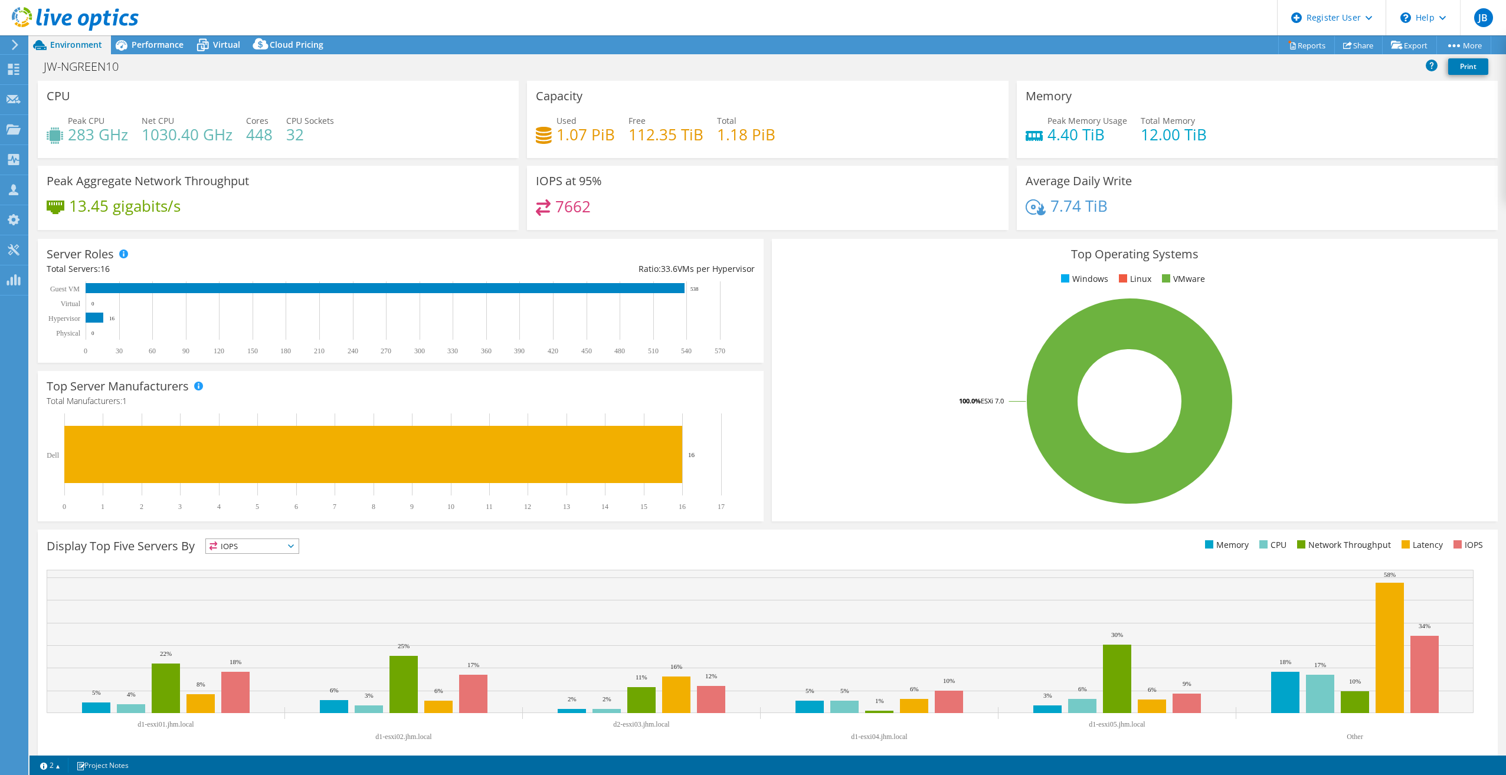
click at [523, 194] on div "IOPS at 95% 7662" at bounding box center [767, 198] width 489 height 64
click at [523, 162] on div "Capacity Used 1.07 PiB Free 112.35 TiB Total 1.18 PiB" at bounding box center [767, 123] width 489 height 85
click at [520, 67] on div "JW-NGREEN10 Print" at bounding box center [768, 66] width 1477 height 22
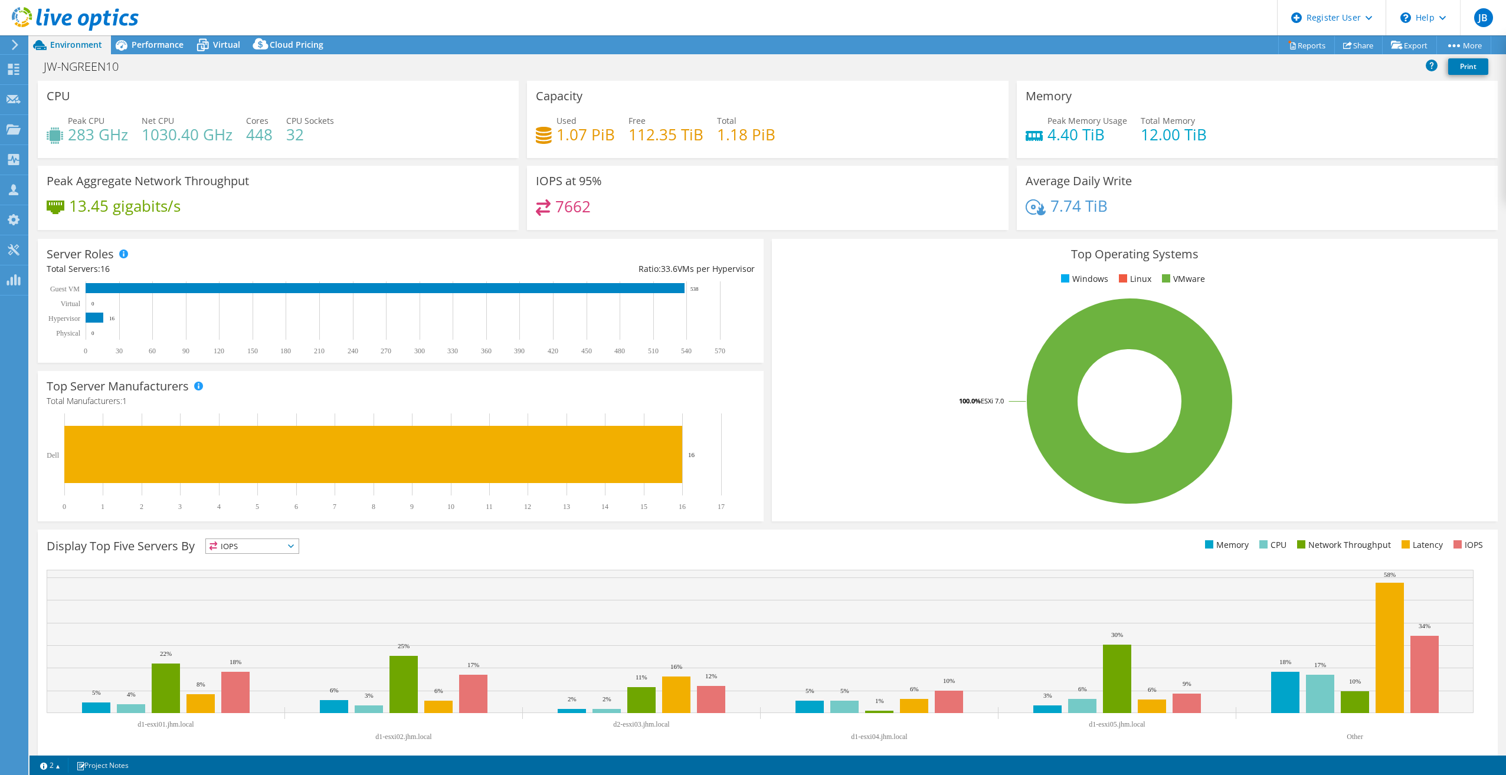
click at [518, 70] on div "JW-NGREEN10 Print" at bounding box center [768, 66] width 1477 height 22
click at [521, 65] on div "JW-NGREEN10 Print" at bounding box center [768, 66] width 1477 height 22
click at [513, 68] on div "JW-NGREEN10 Print" at bounding box center [768, 66] width 1477 height 22
click at [514, 73] on div "JW-NGREEN10 Print" at bounding box center [768, 66] width 1477 height 22
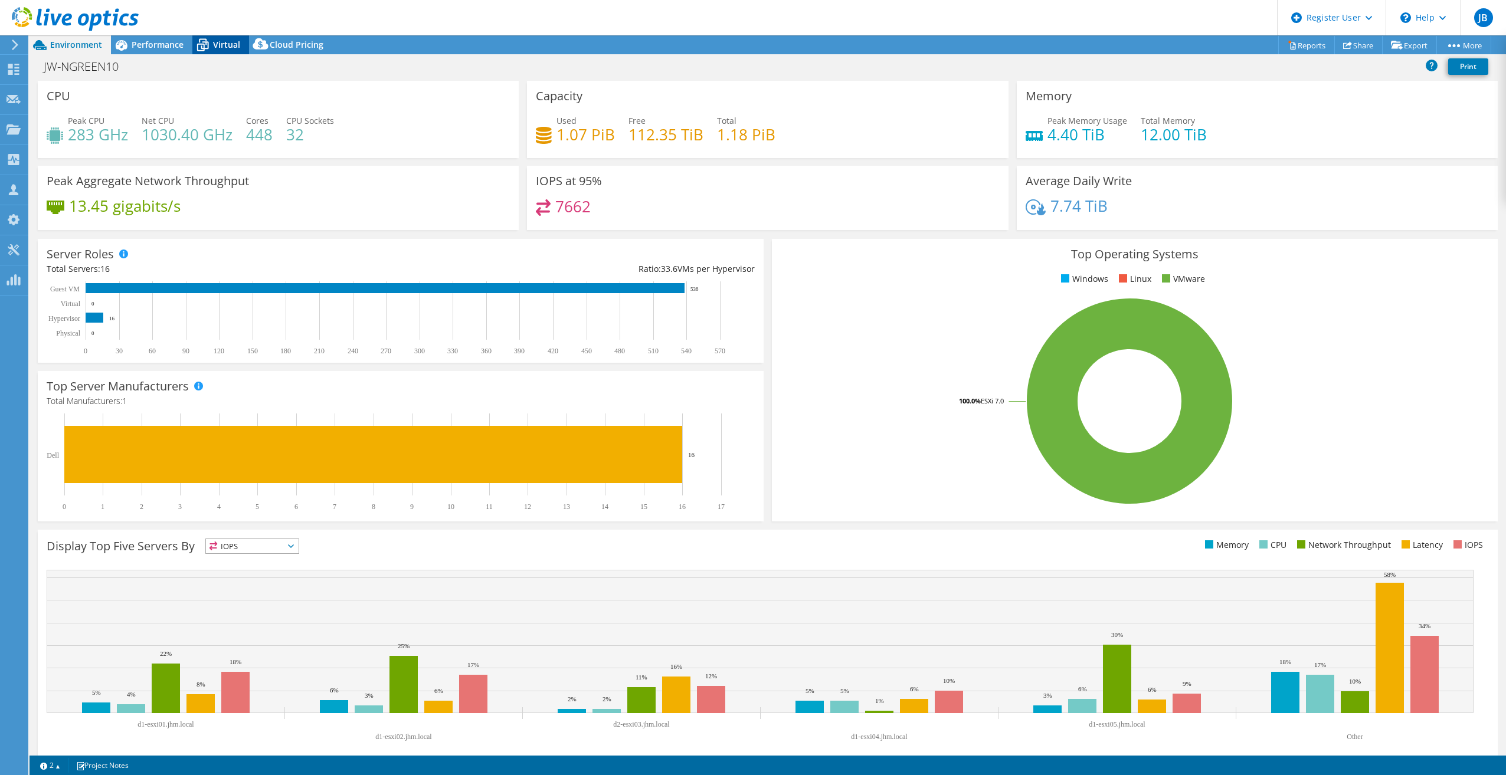
click at [227, 48] on span "Virtual" at bounding box center [226, 44] width 27 height 11
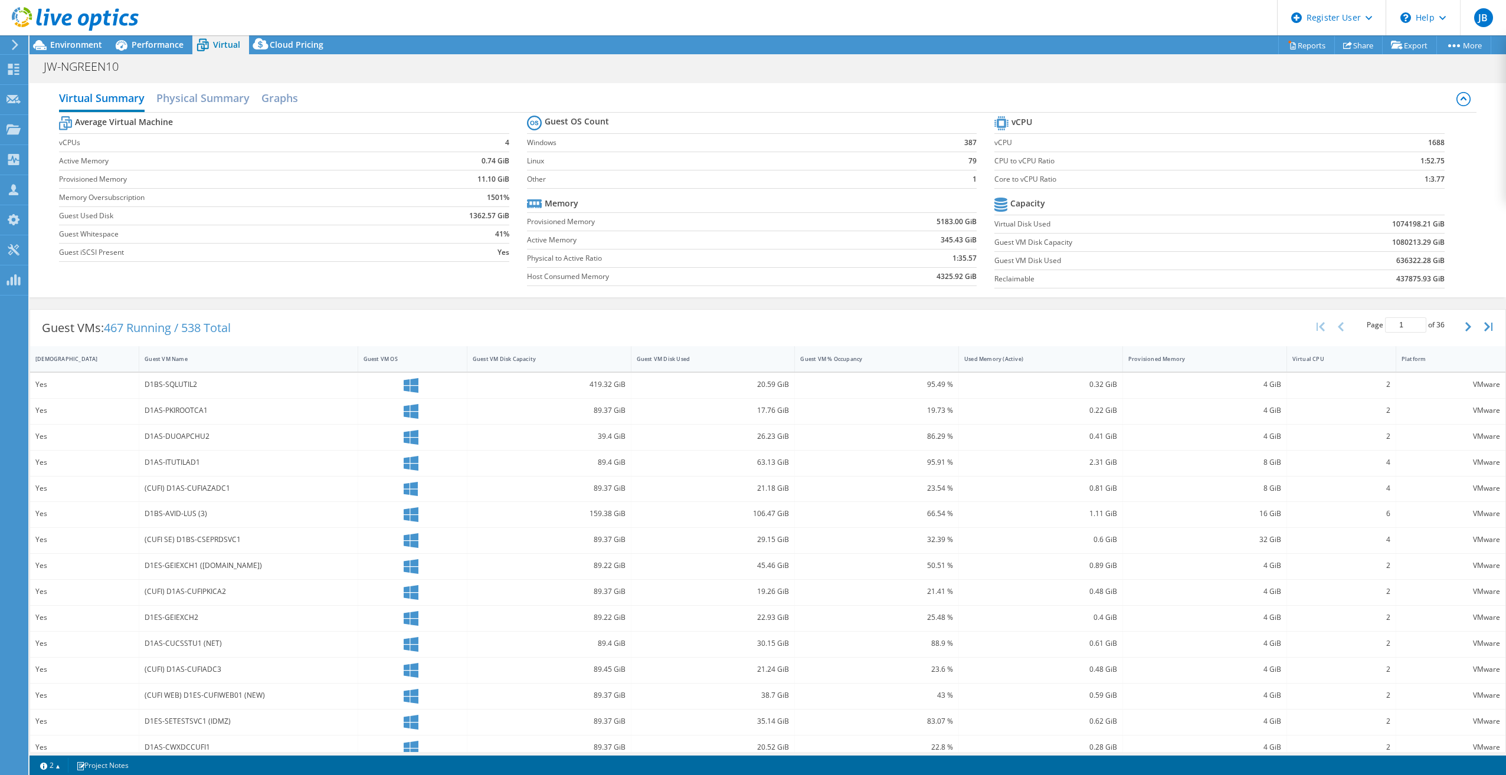
scroll to position [15, 0]
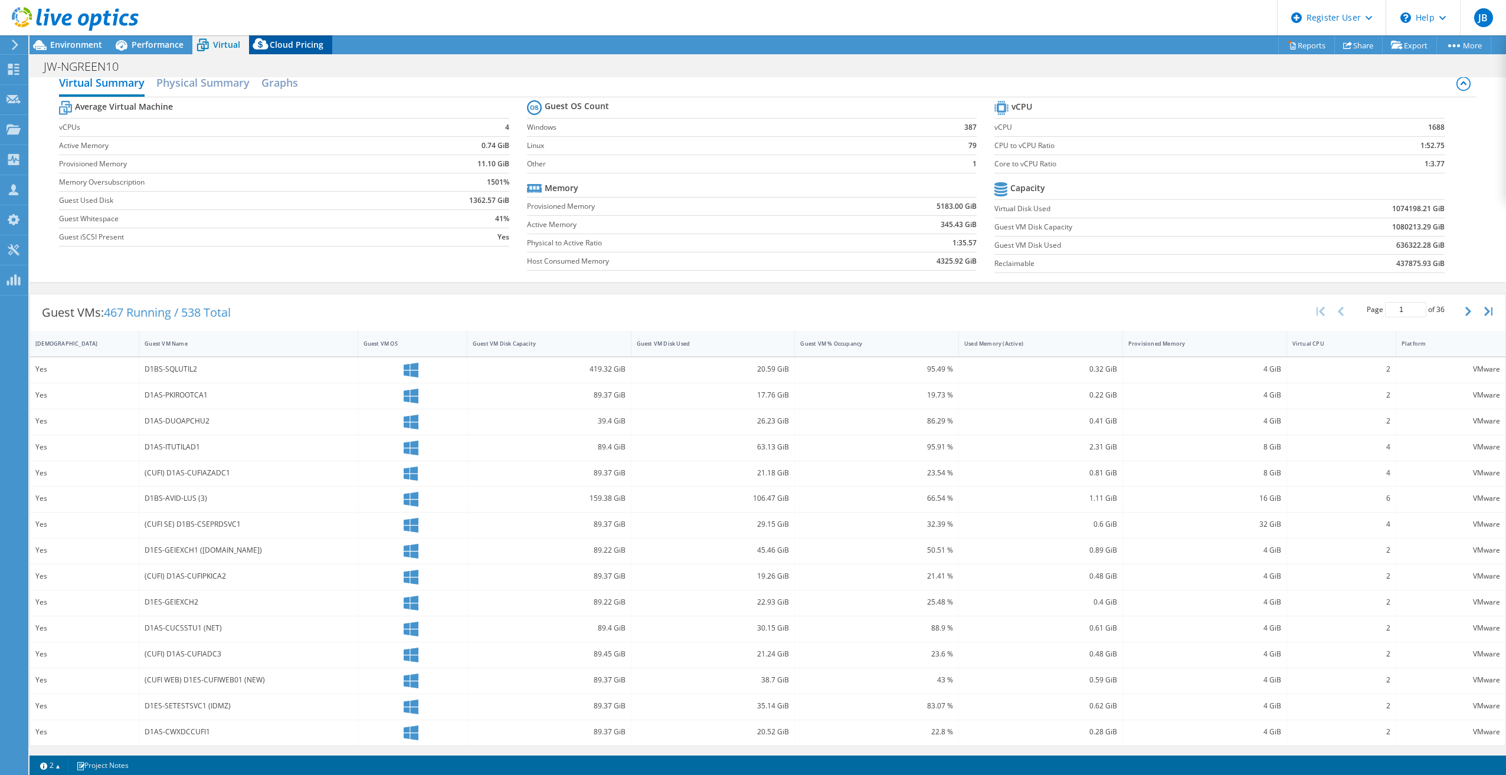
click at [283, 46] on span "Cloud Pricing" at bounding box center [297, 44] width 54 height 11
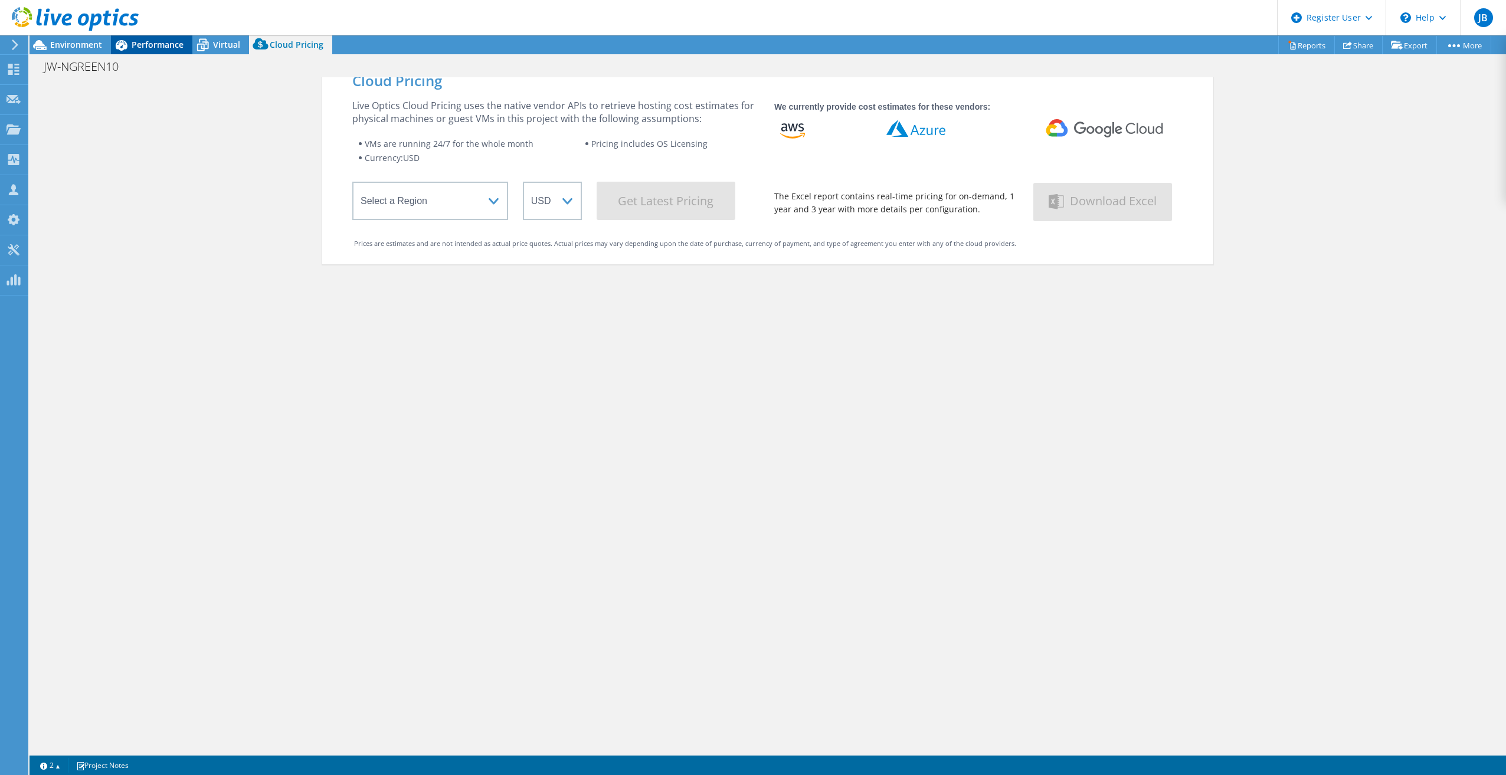
click at [170, 49] on span "Performance" at bounding box center [158, 44] width 52 height 11
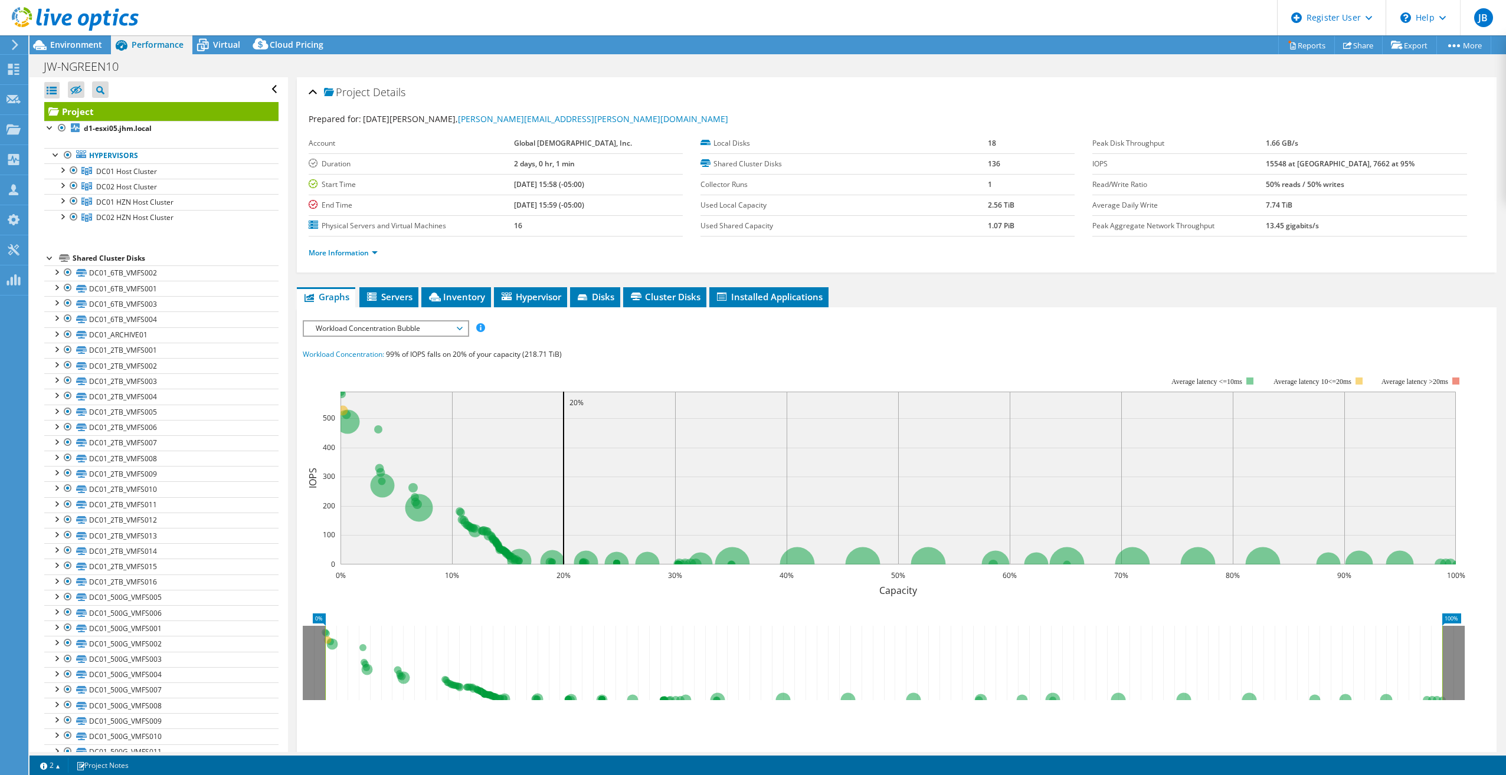
scroll to position [0, 0]
click at [88, 47] on span "Environment" at bounding box center [76, 44] width 52 height 11
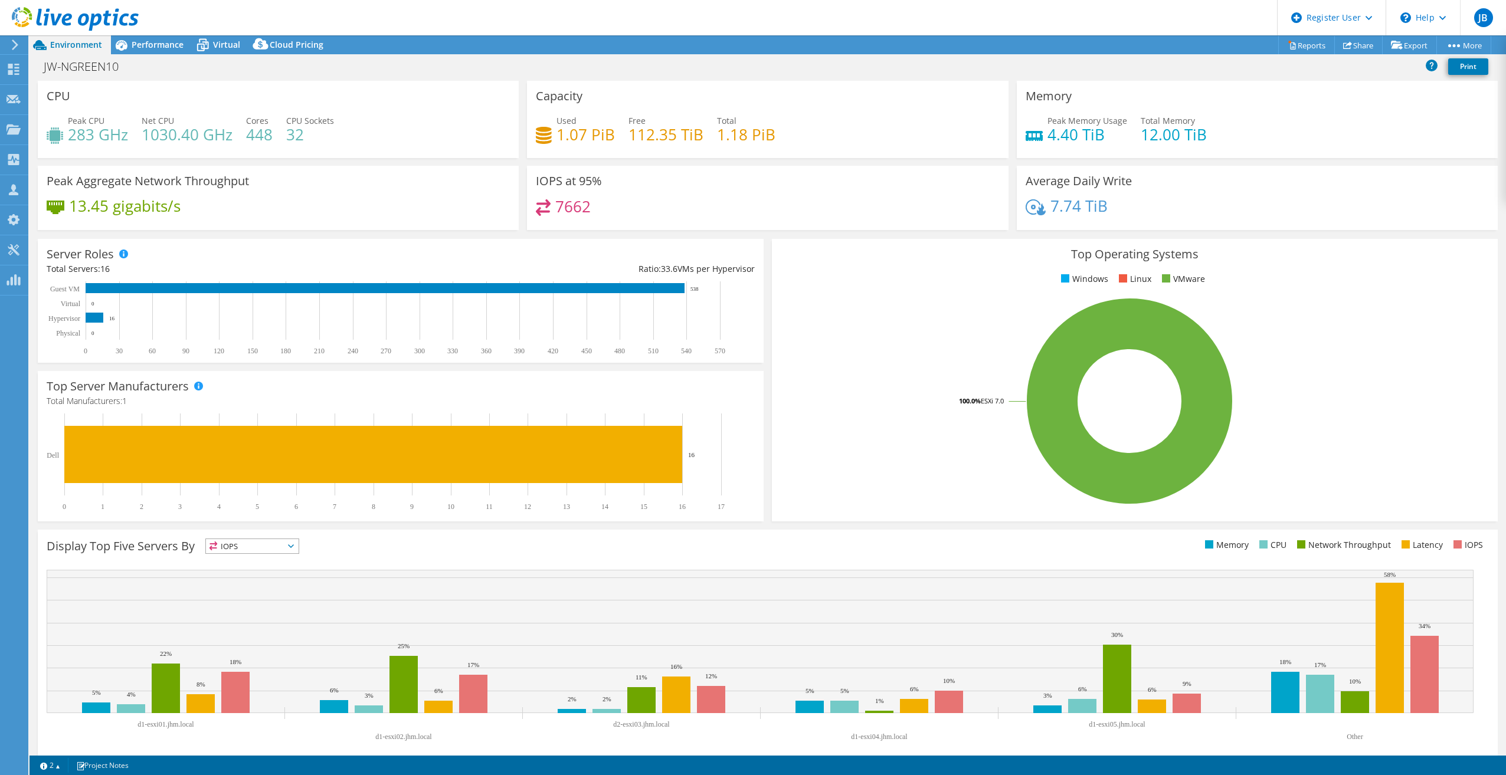
click at [595, 67] on div "JW-NGREEN10 Print" at bounding box center [768, 66] width 1477 height 22
click at [88, 18] on use at bounding box center [75, 19] width 127 height 24
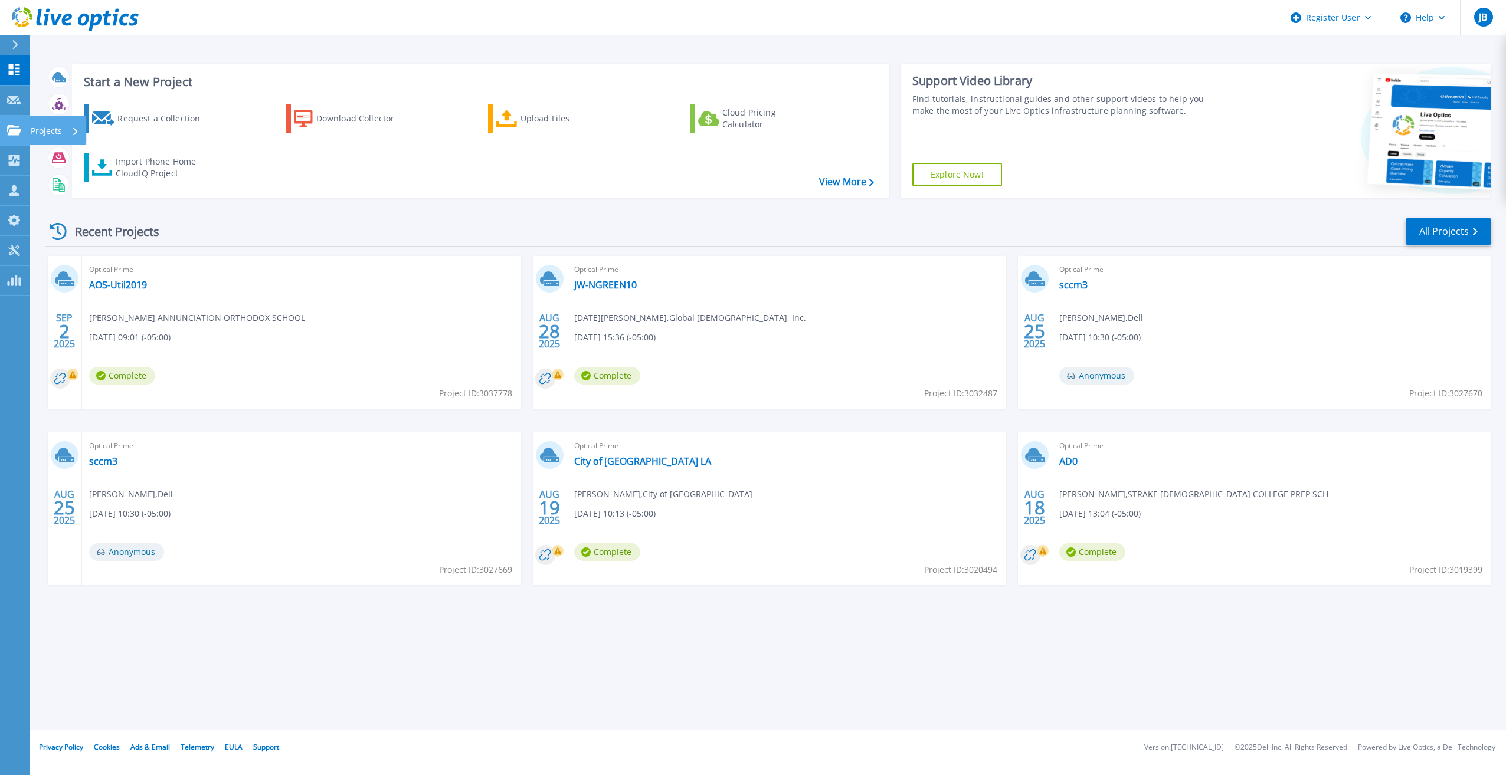
click at [15, 123] on link "Projects Projects" at bounding box center [15, 131] width 30 height 30
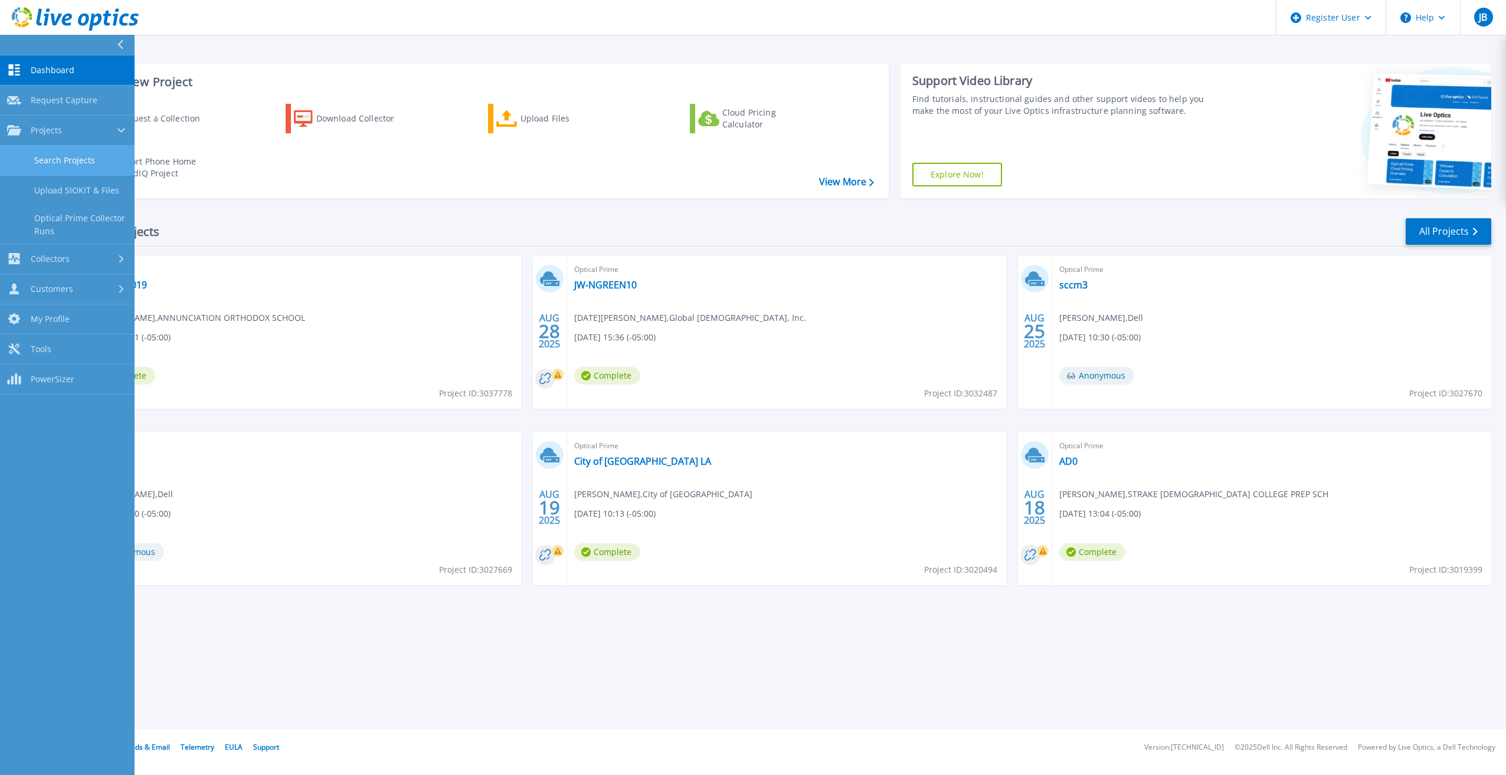
click at [50, 153] on link "Search Projects" at bounding box center [67, 161] width 135 height 30
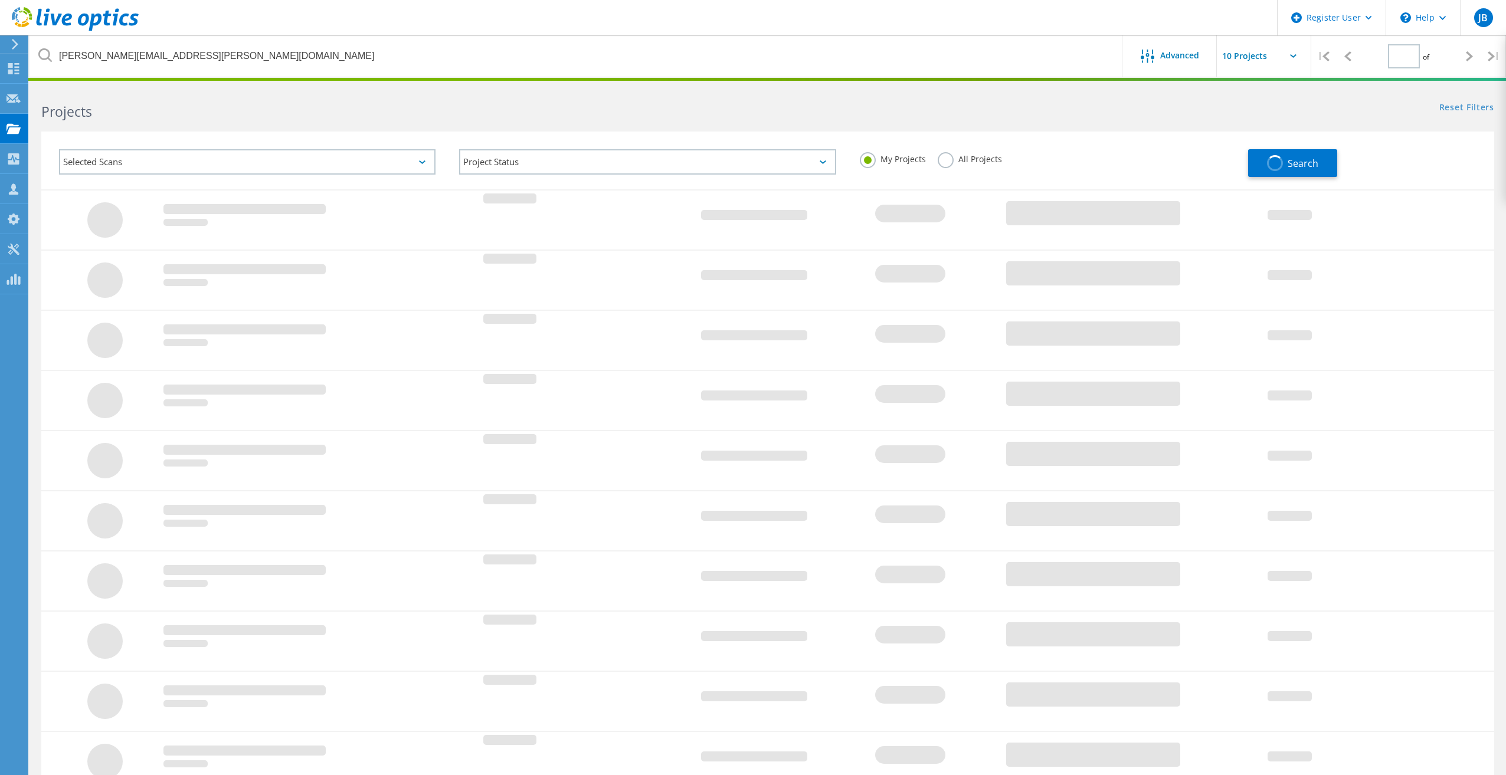
type input "1"
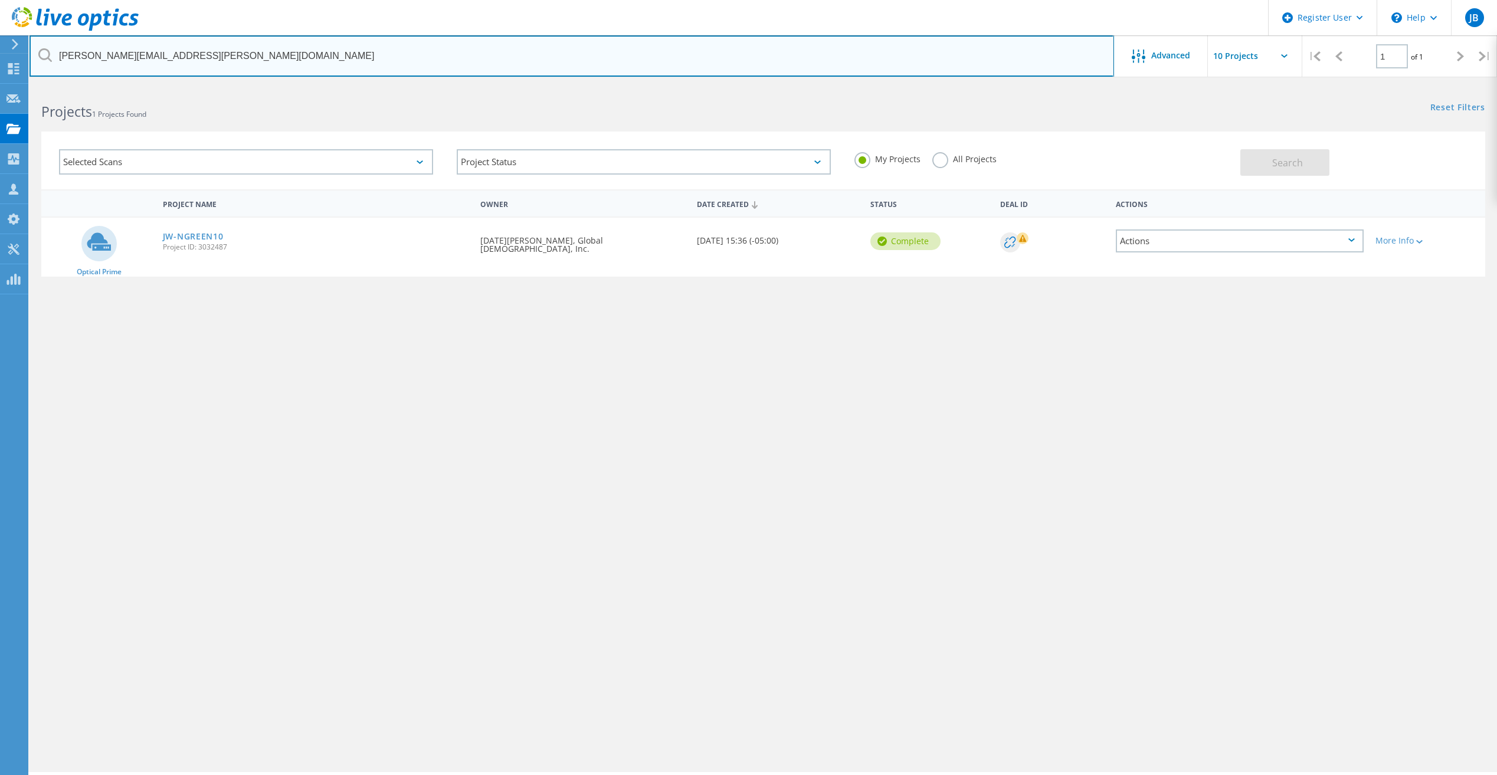
drag, startPoint x: 194, startPoint y: 58, endPoint x: 40, endPoint y: 53, distance: 154.1
click at [40, 53] on div "[PERSON_NAME][EMAIL_ADDRESS][PERSON_NAME][DOMAIN_NAME]" at bounding box center [572, 55] width 1084 height 41
paste input "[EMAIL_ADDRESS][DOMAIN_NAME]"
type input "[EMAIL_ADDRESS][DOMAIN_NAME]"
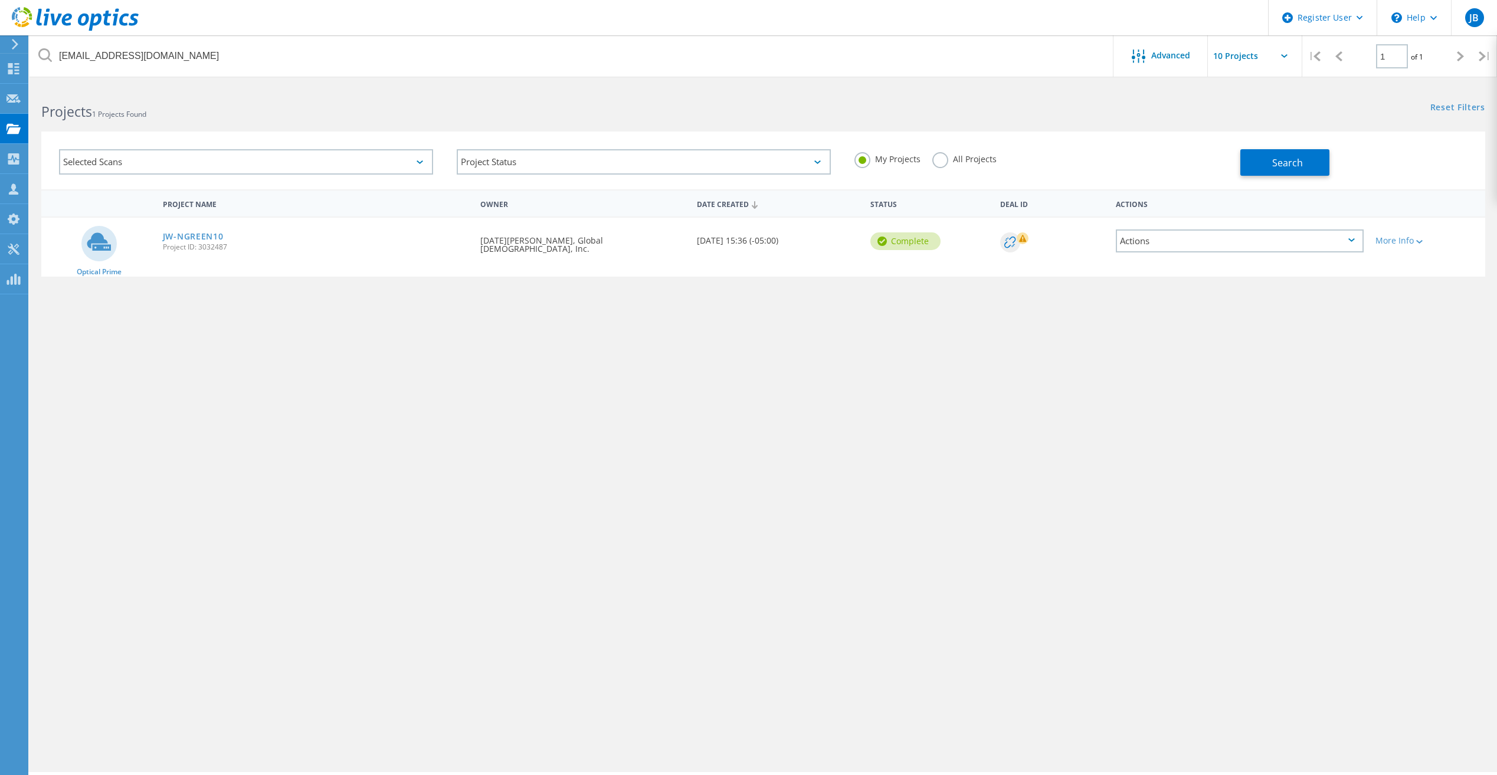
click at [940, 156] on label "All Projects" at bounding box center [964, 157] width 64 height 11
click at [0, 0] on input "All Projects" at bounding box center [0, 0] width 0 height 0
click at [1244, 153] on button "Search" at bounding box center [1284, 162] width 89 height 27
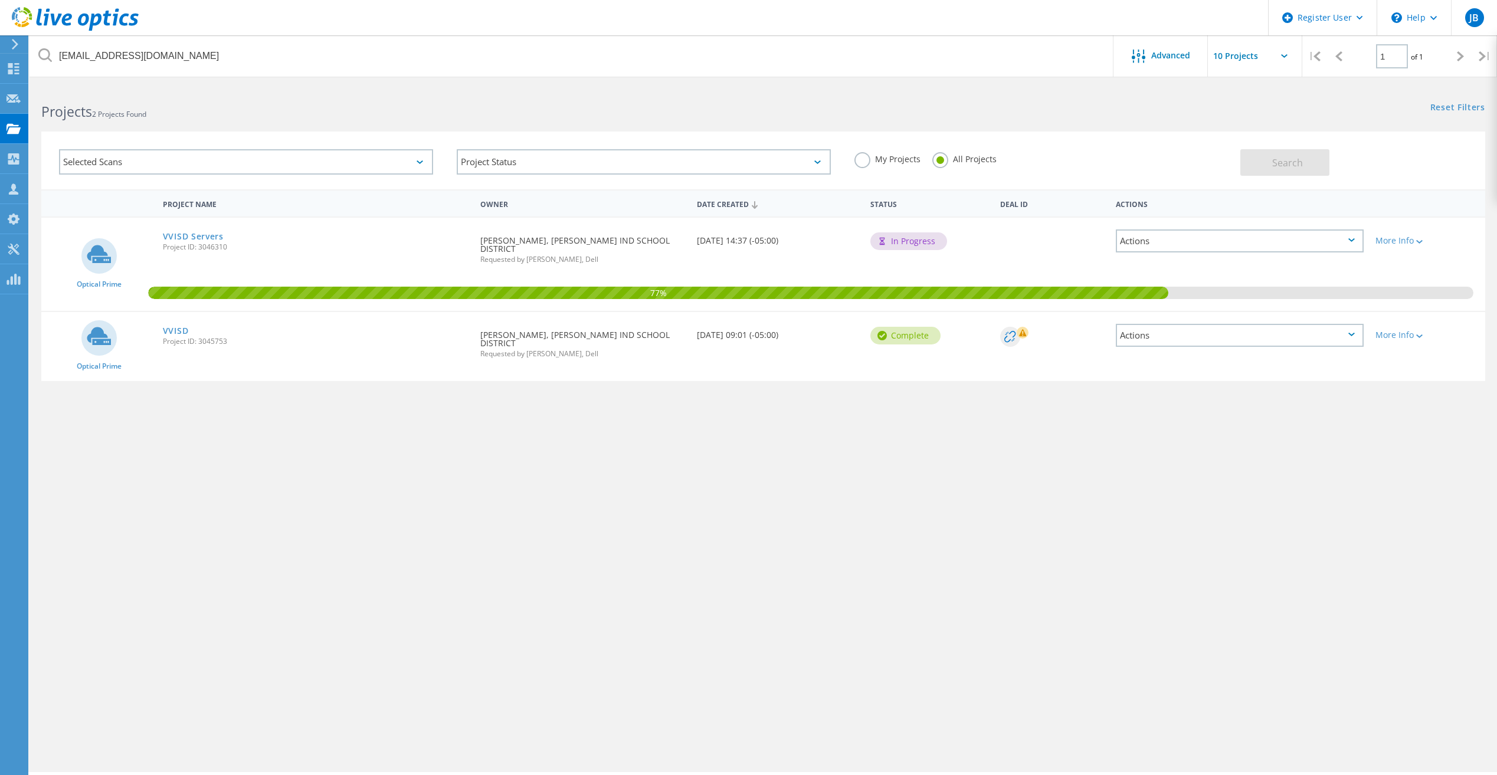
drag, startPoint x: 279, startPoint y: 374, endPoint x: 357, endPoint y: 327, distance: 90.8
click at [279, 374] on div "Project Name Owner Date Created Status Deal Id Actions Optical Prime VVISD Serv…" at bounding box center [763, 342] width 1444 height 307
click at [81, 20] on icon at bounding box center [75, 19] width 127 height 24
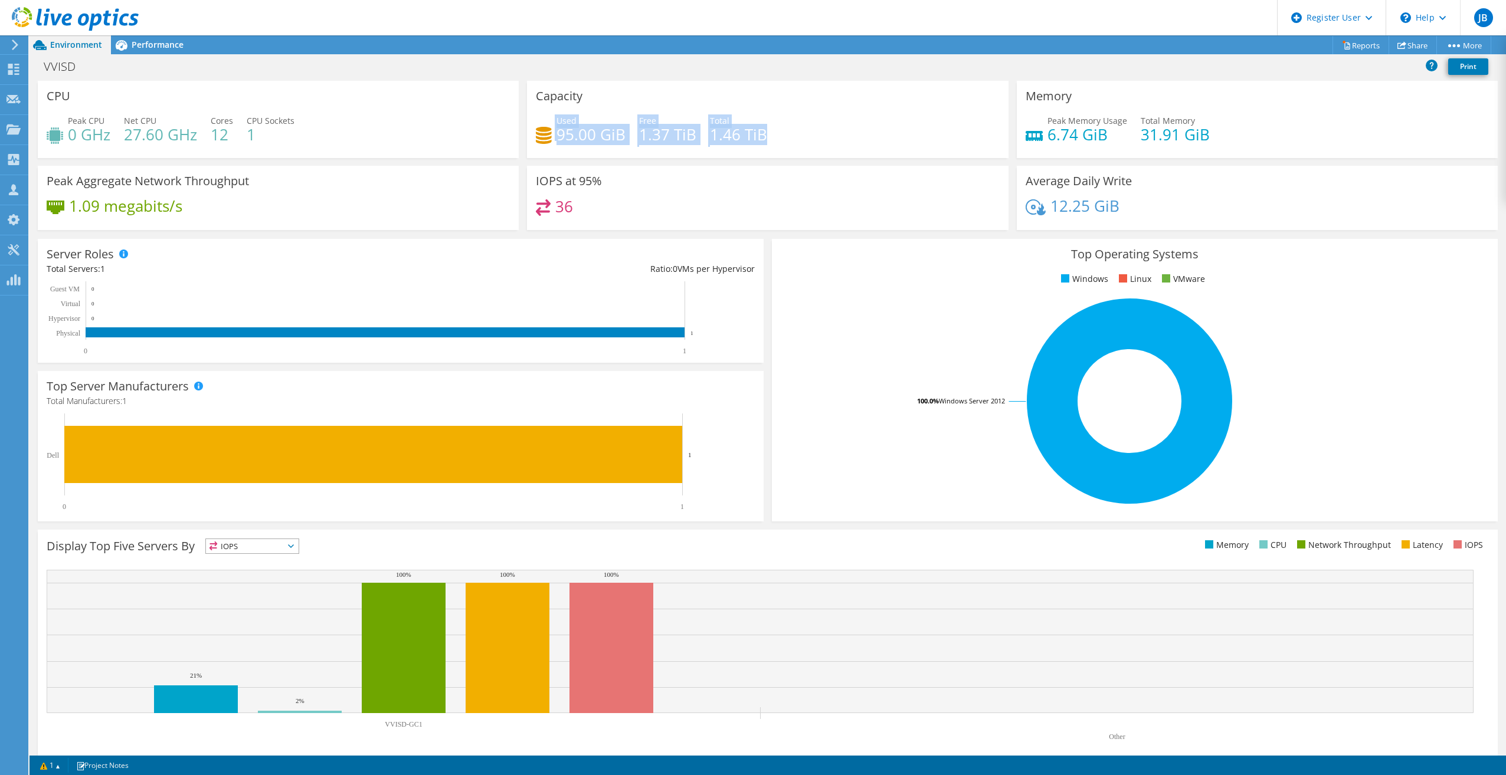
drag, startPoint x: 551, startPoint y: 131, endPoint x: 839, endPoint y: 132, distance: 288.0
click at [839, 132] on div "Used 95.00 GiB Free 1.37 TiB Total 1.46 TiB" at bounding box center [767, 133] width 463 height 38
drag, startPoint x: 839, startPoint y: 132, endPoint x: 810, endPoint y: 155, distance: 37.0
click at [810, 155] on div "Capacity Used 95.00 GiB Free 1.37 TiB Total 1.46 TiB" at bounding box center [767, 119] width 481 height 77
click at [163, 45] on span "Performance" at bounding box center [158, 44] width 52 height 11
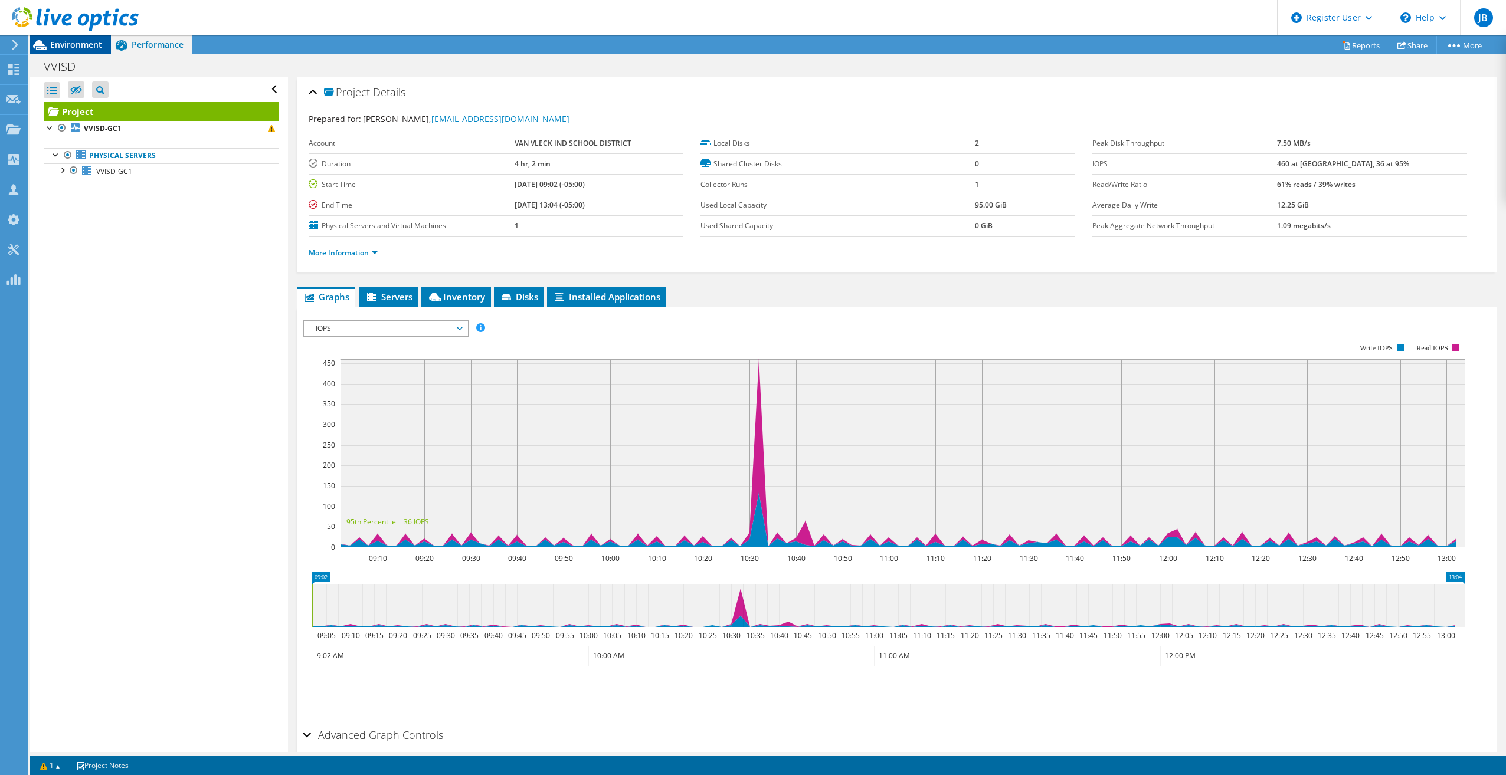
click at [89, 46] on span "Environment" at bounding box center [76, 44] width 52 height 11
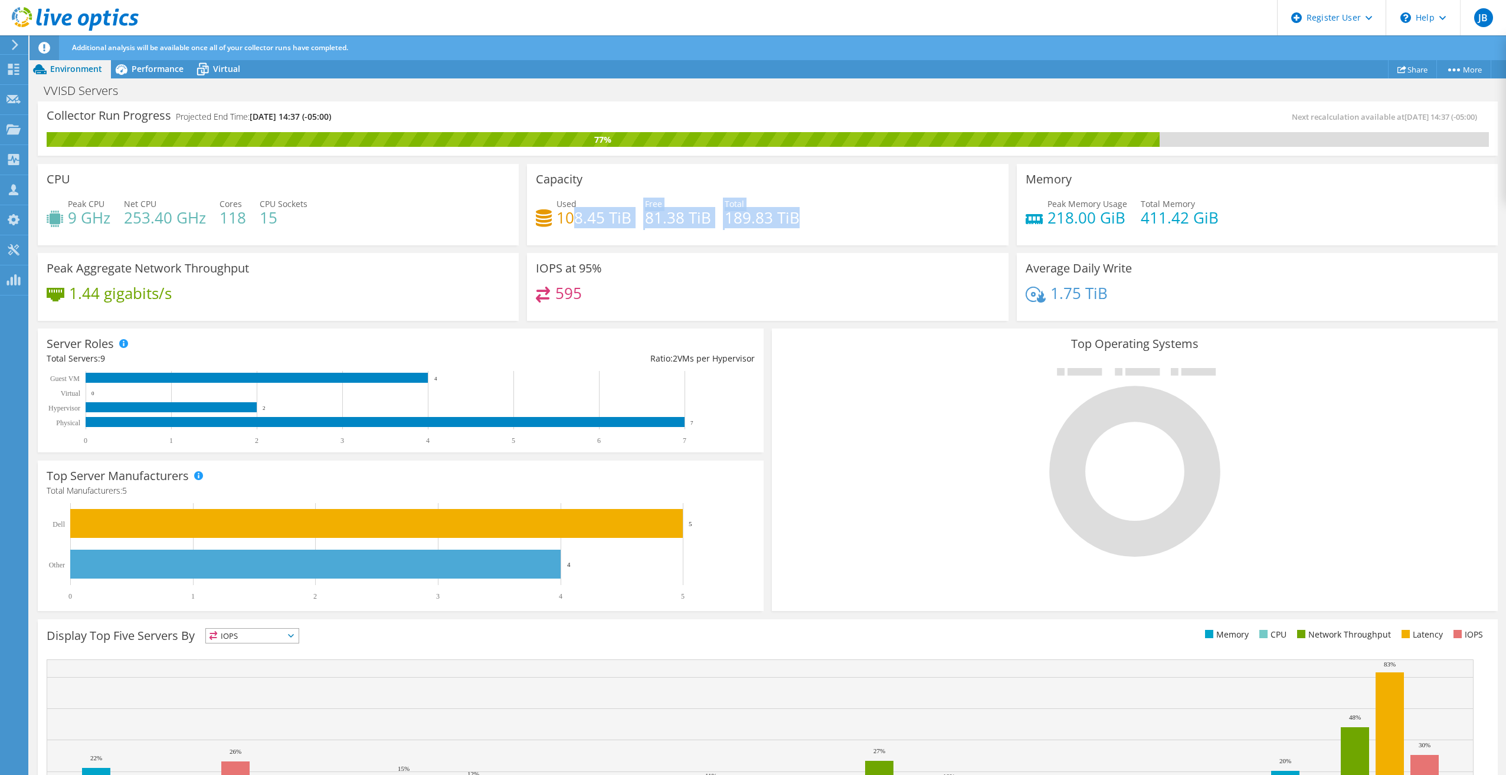
drag, startPoint x: 574, startPoint y: 219, endPoint x: 807, endPoint y: 224, distance: 232.6
click at [807, 224] on div "Used 108.45 TiB Free 81.38 TiB Total 189.83 TiB" at bounding box center [767, 217] width 463 height 38
drag, startPoint x: 807, startPoint y: 224, endPoint x: 710, endPoint y: 224, distance: 96.8
click at [709, 224] on div "Used 108.45 TiB Free 81.38 TiB Total 189.83 TiB" at bounding box center [767, 217] width 463 height 38
click at [129, 70] on icon at bounding box center [121, 69] width 21 height 21
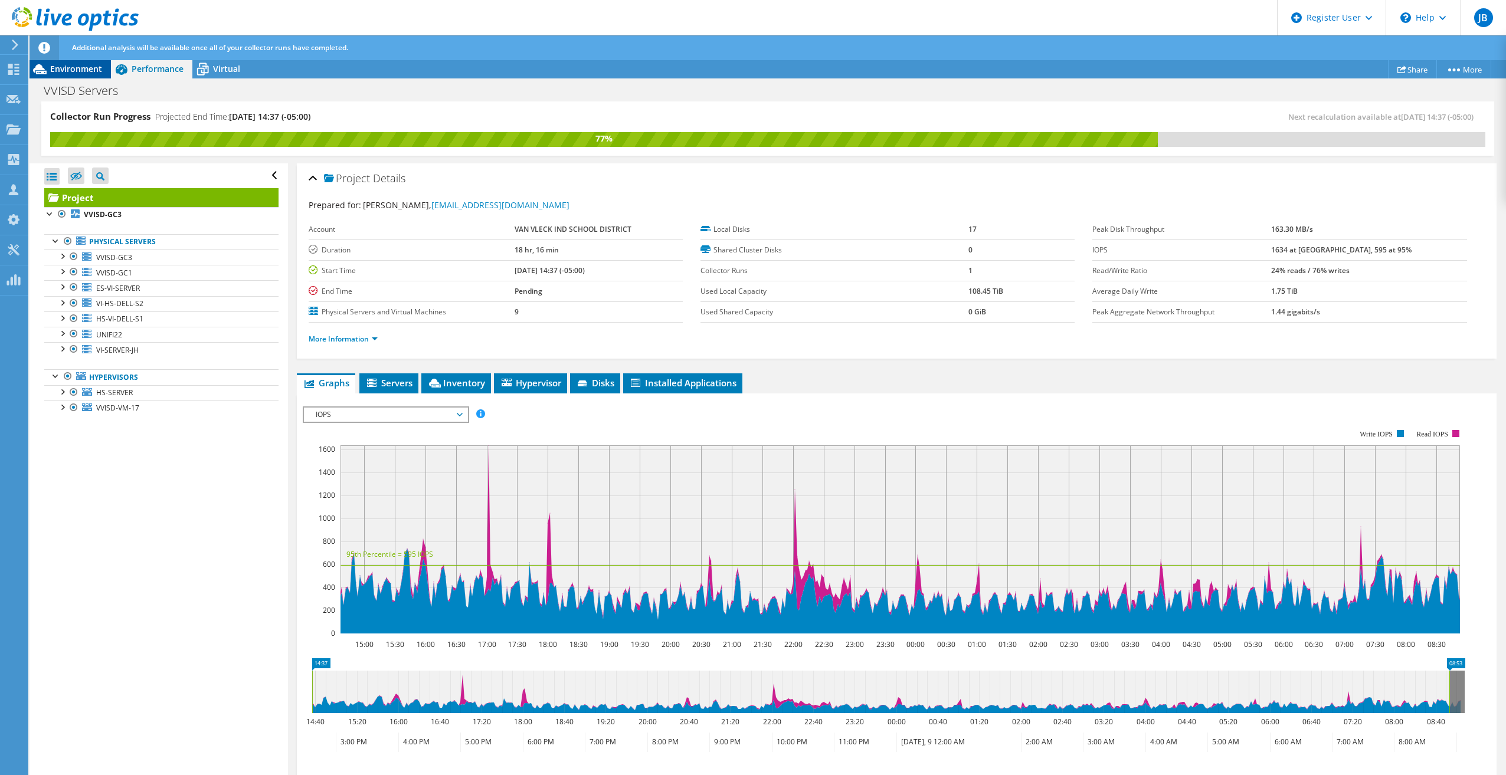
drag, startPoint x: 76, startPoint y: 63, endPoint x: 456, endPoint y: 2, distance: 384.4
click at [77, 63] on span "Environment" at bounding box center [76, 68] width 52 height 11
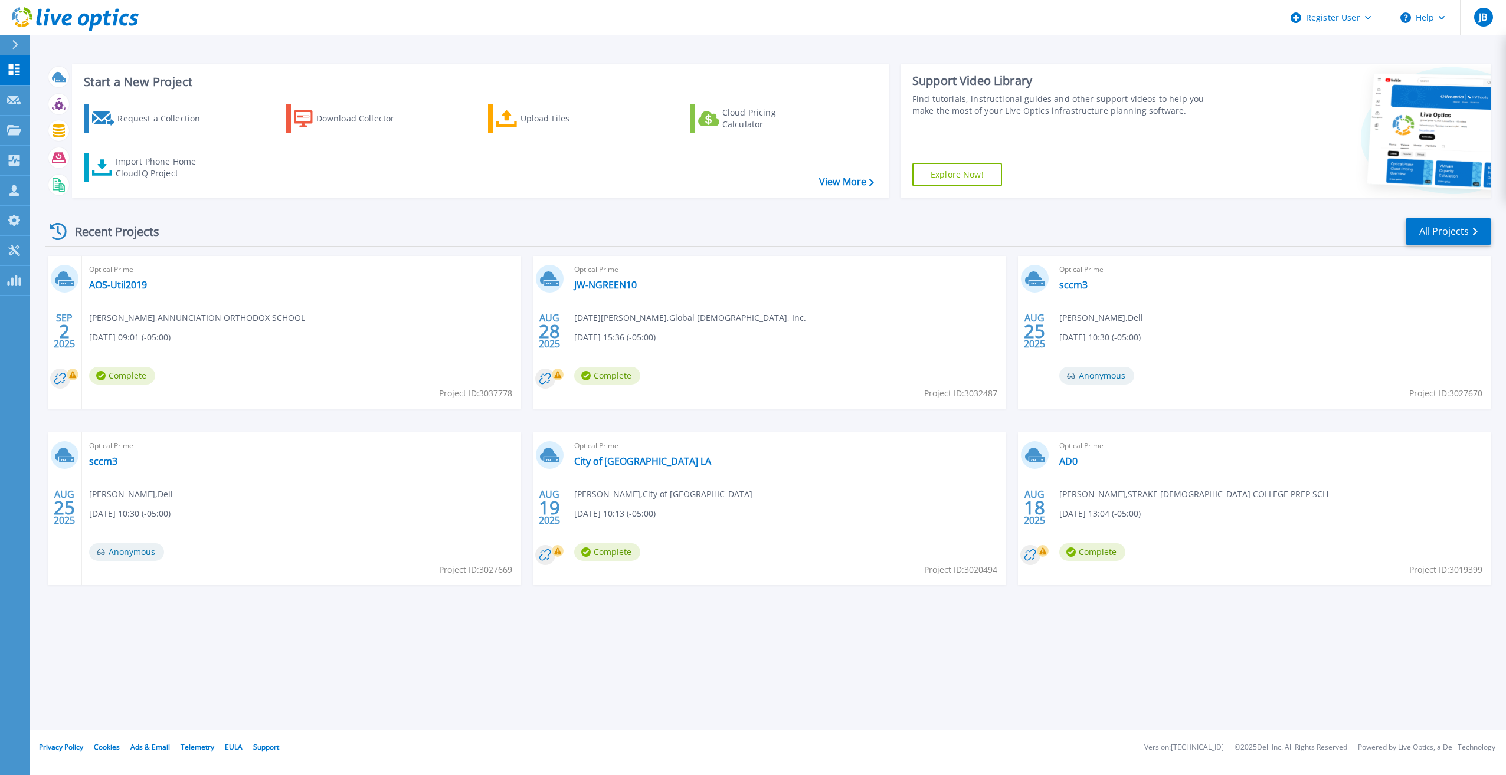
click at [537, 675] on div "Start a New Project Request a Collection Download Collector Upload Files Cloud …" at bounding box center [768, 365] width 1477 height 730
click at [457, 216] on div "Recent Projects All Projects SEP 2 2025 Optical Prime AOS-Util2019 Calvin Reedy…" at bounding box center [768, 413] width 1446 height 411
click at [21, 127] on icon at bounding box center [14, 130] width 14 height 10
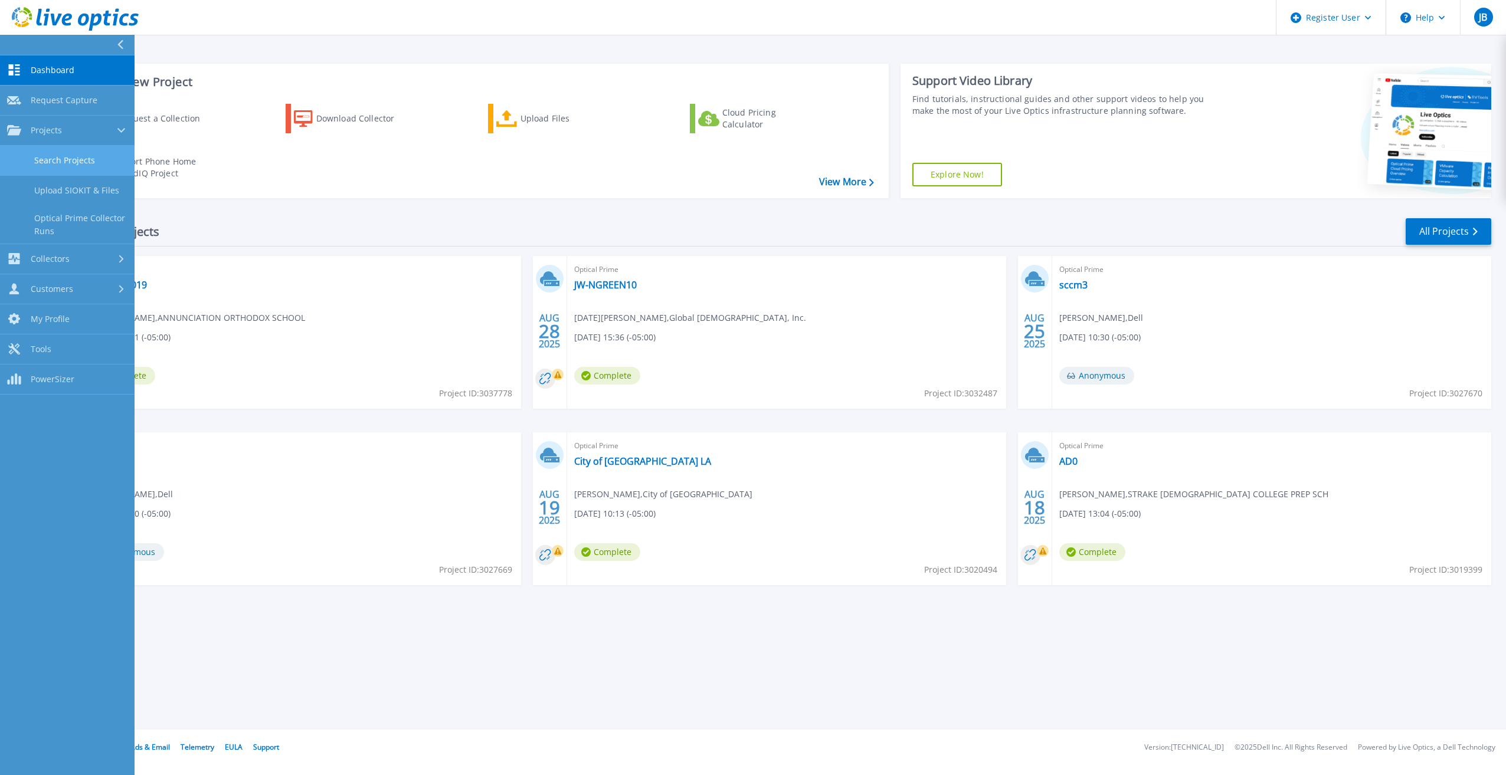
click at [64, 161] on link "Search Projects" at bounding box center [67, 161] width 135 height 30
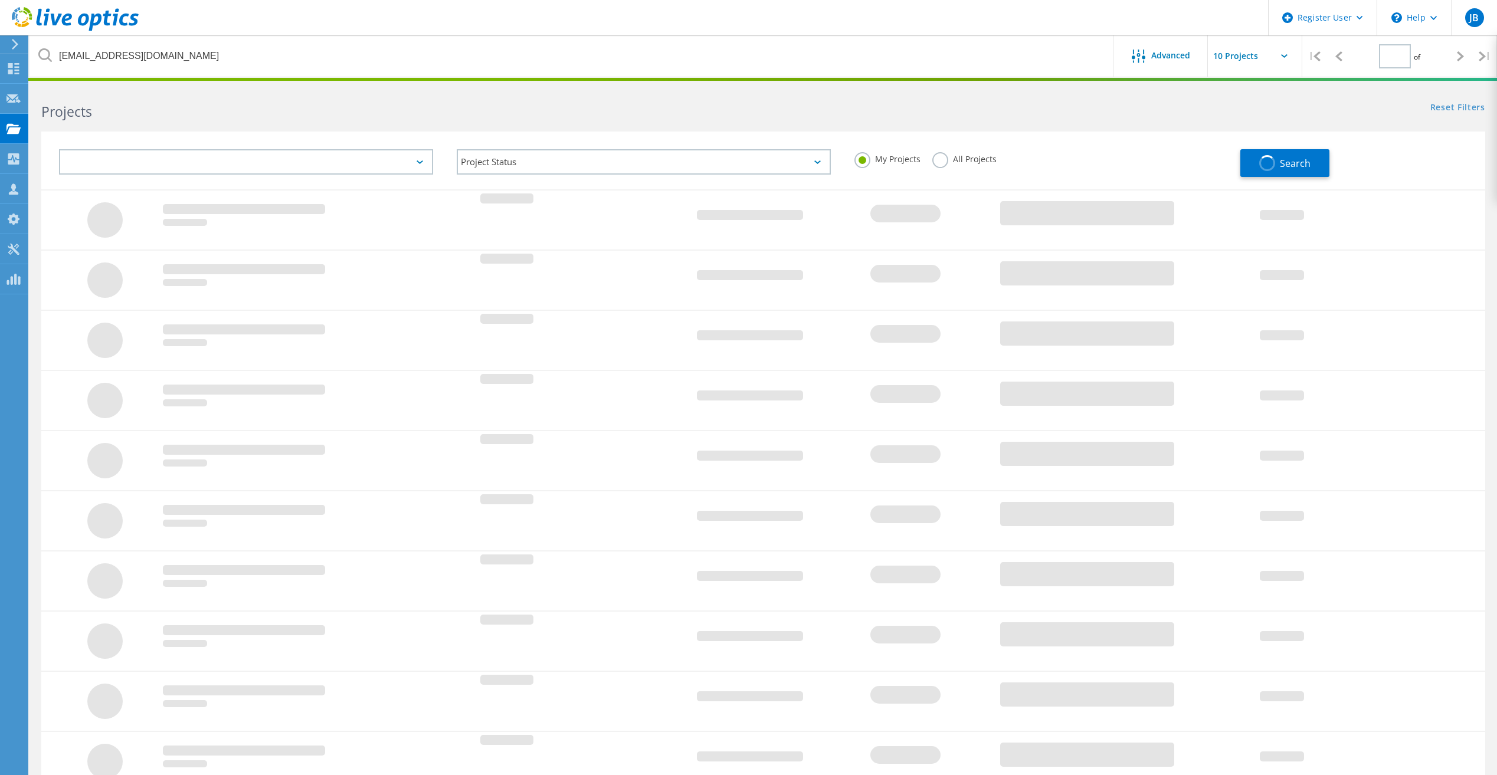
type input "1"
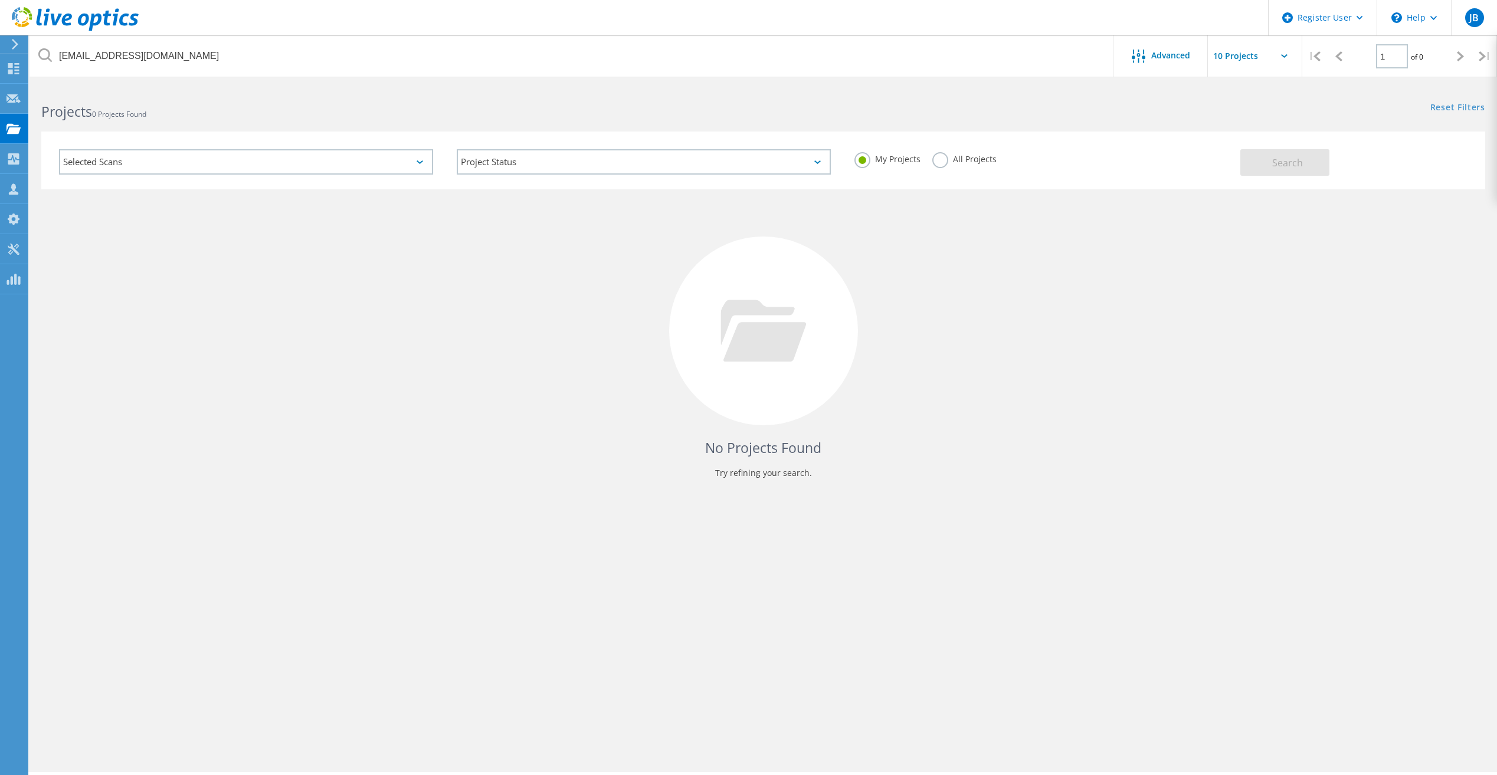
click at [155, 331] on div "No Projects Found Try refining your search." at bounding box center [763, 341] width 1444 height 305
click at [1076, 494] on div "No Projects Found Try refining your search." at bounding box center [763, 341] width 1444 height 305
